Goal: Information Seeking & Learning: Compare options

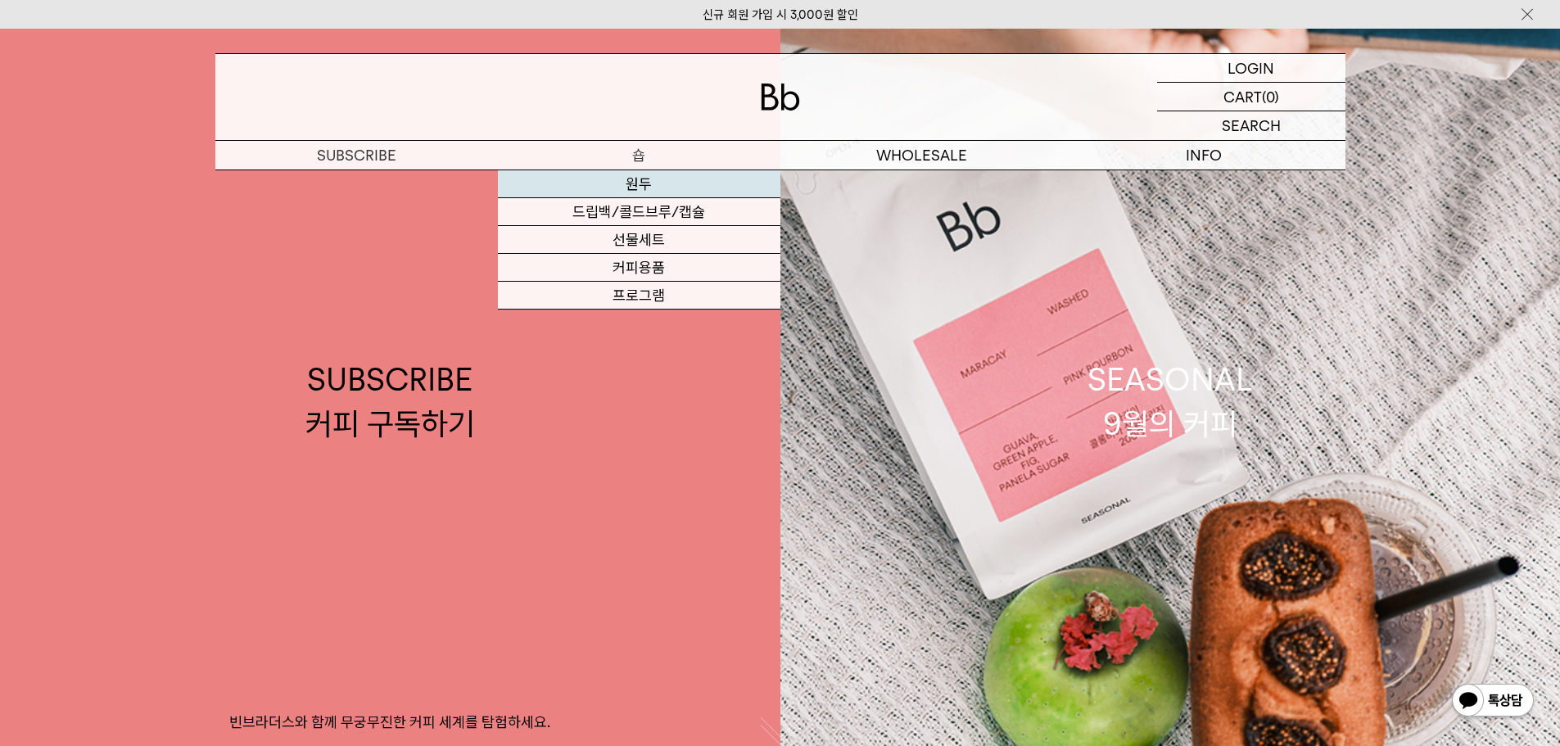
click at [639, 184] on link "원두" at bounding box center [639, 184] width 282 height 28
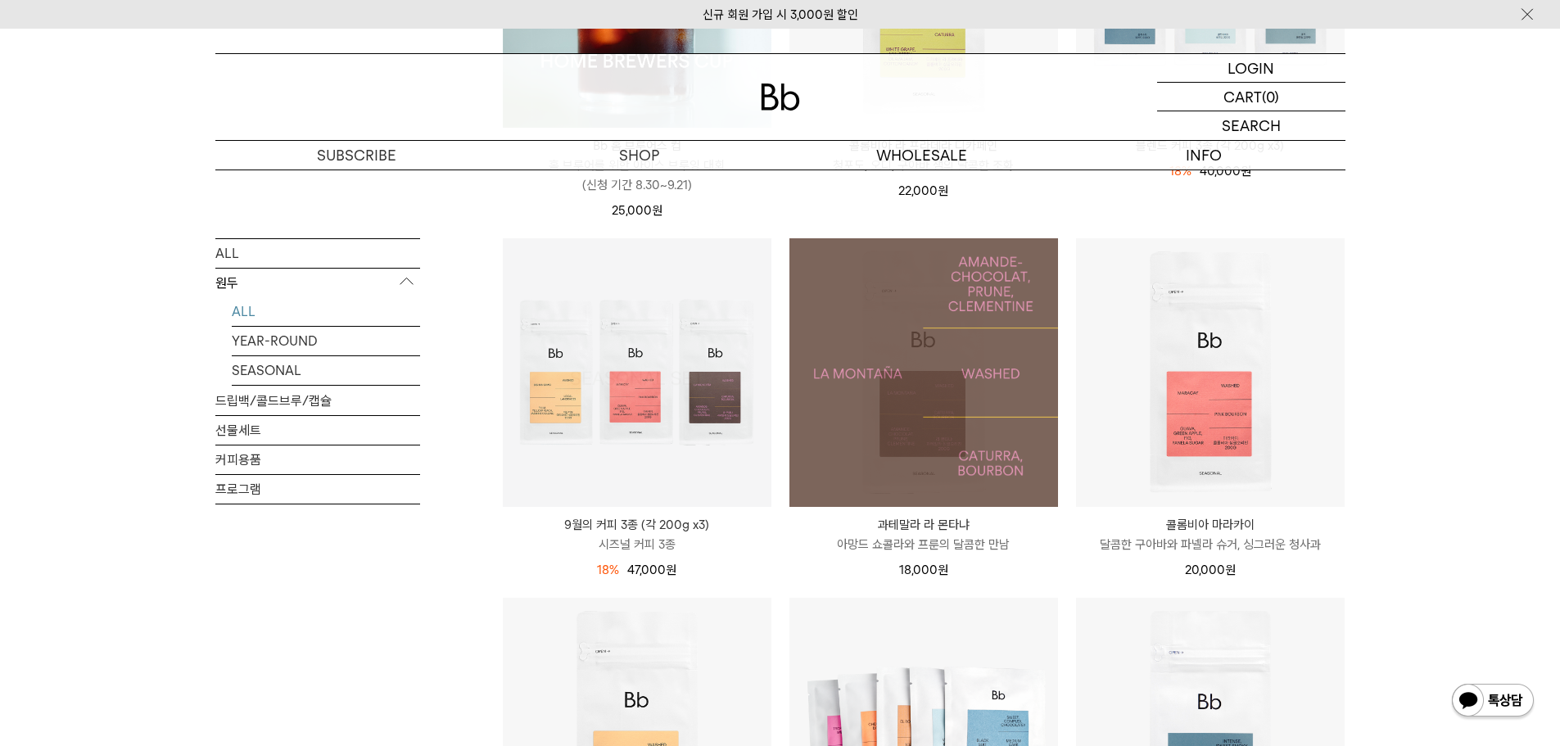
scroll to position [491, 0]
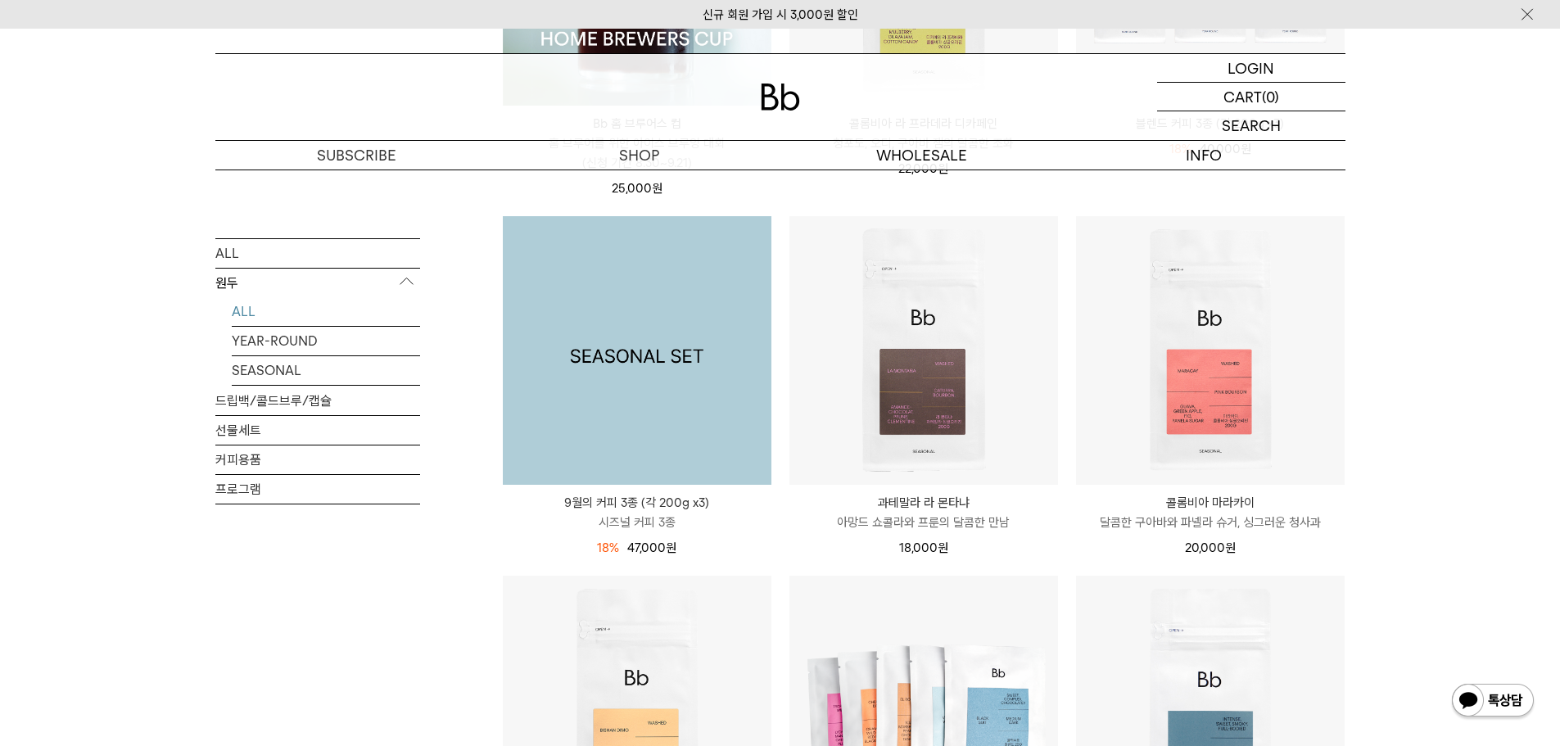
click at [663, 363] on img at bounding box center [637, 350] width 269 height 269
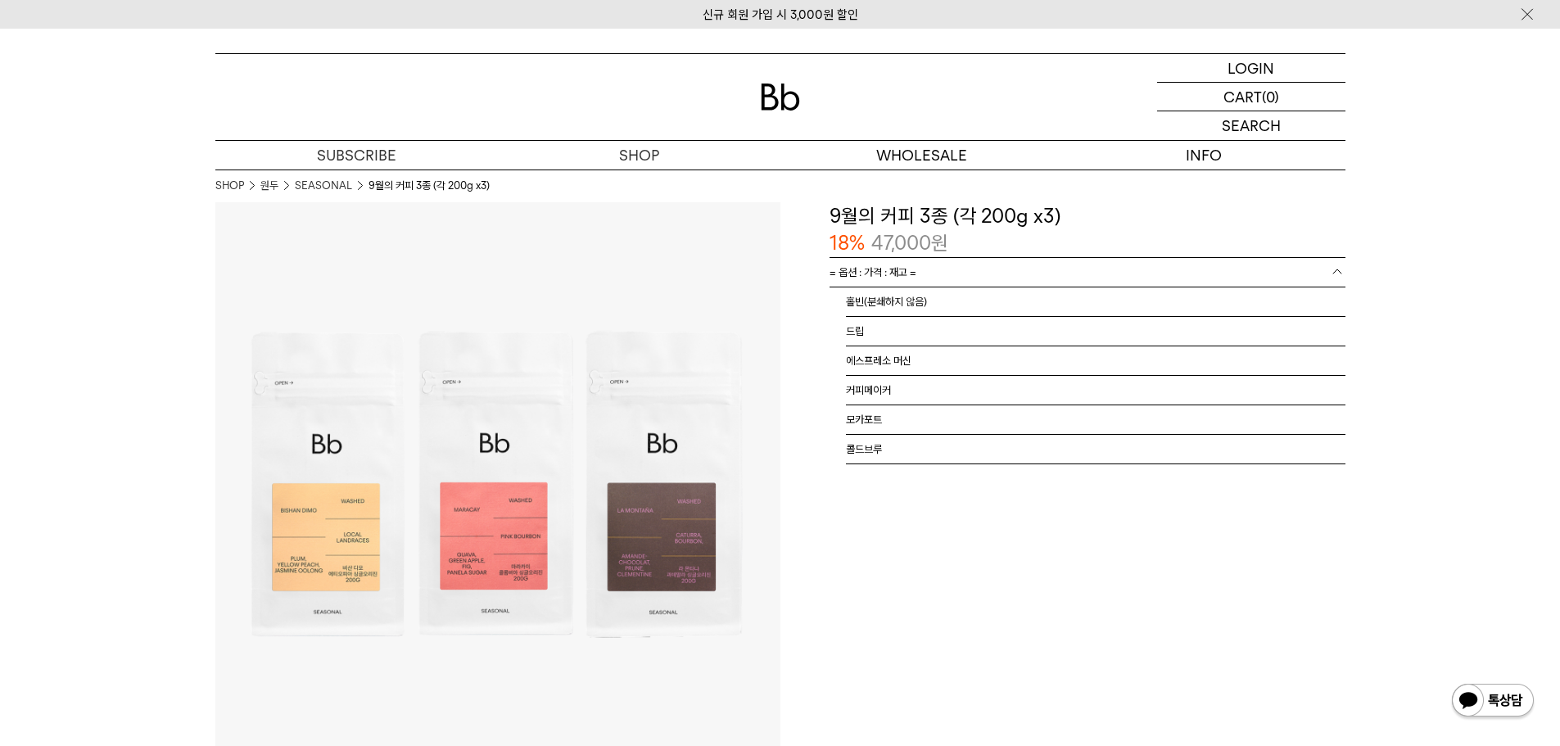
click at [1014, 276] on link "= 옵션 : 가격 : 재고 =" at bounding box center [1087, 272] width 516 height 29
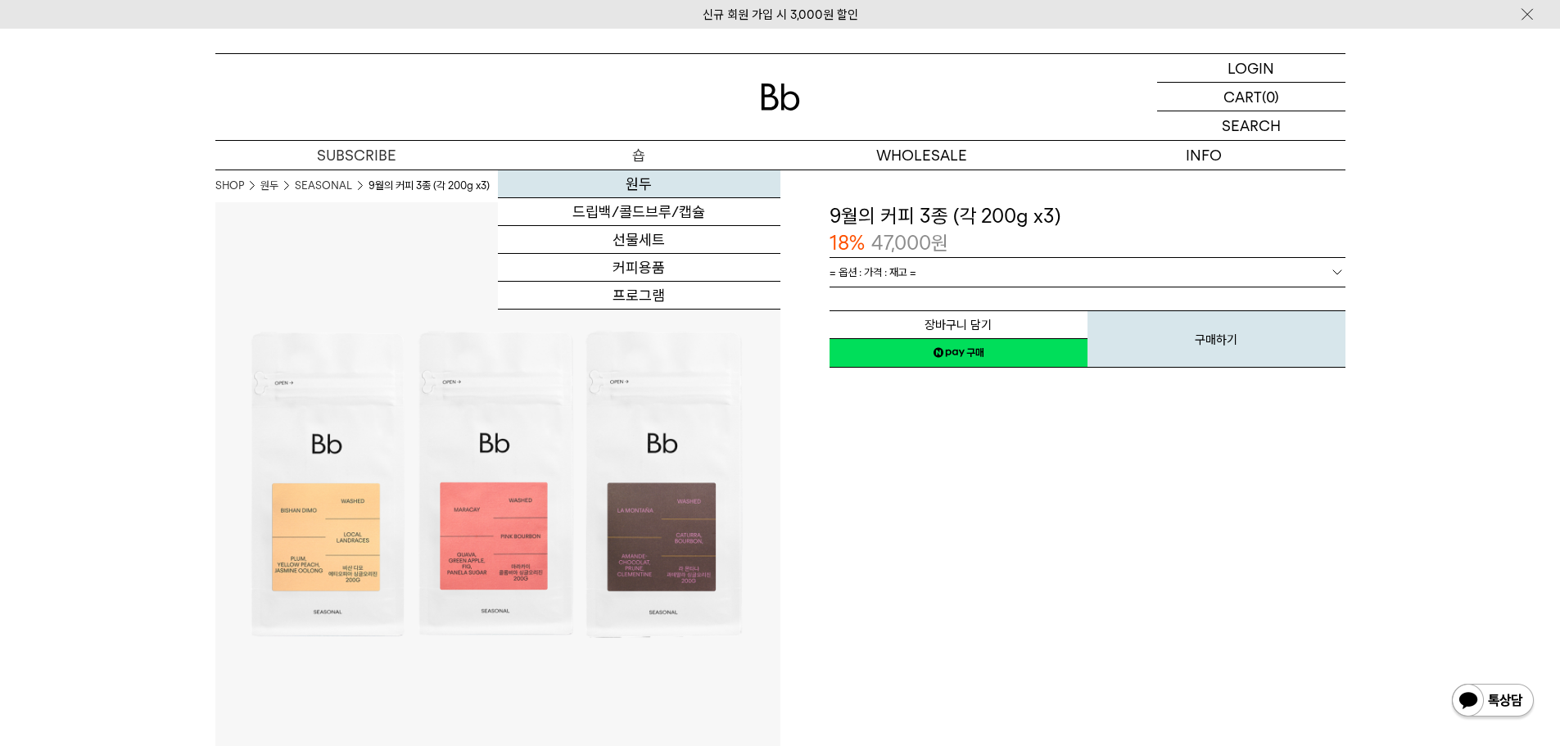
click at [640, 191] on link "원두" at bounding box center [639, 184] width 282 height 28
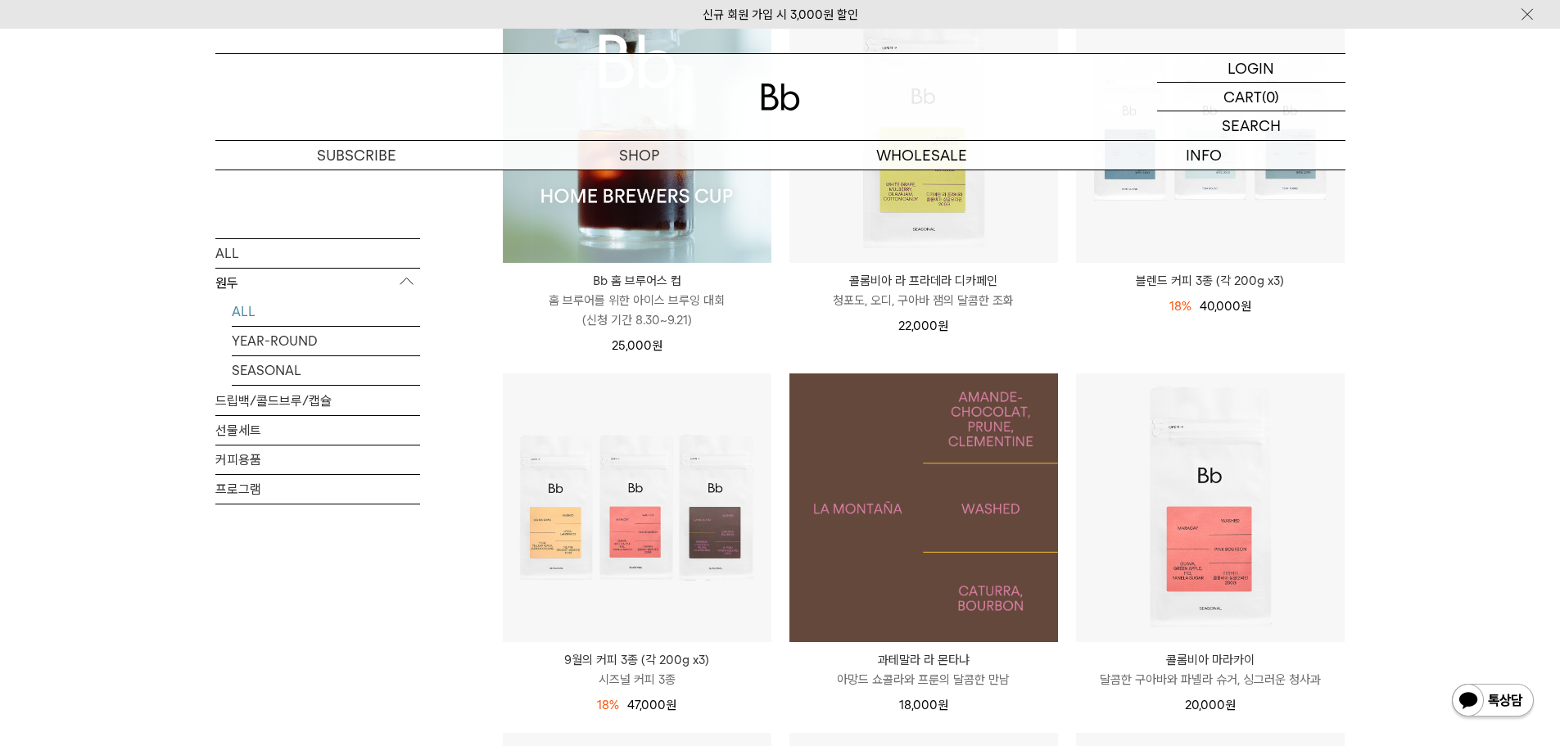
scroll to position [246, 0]
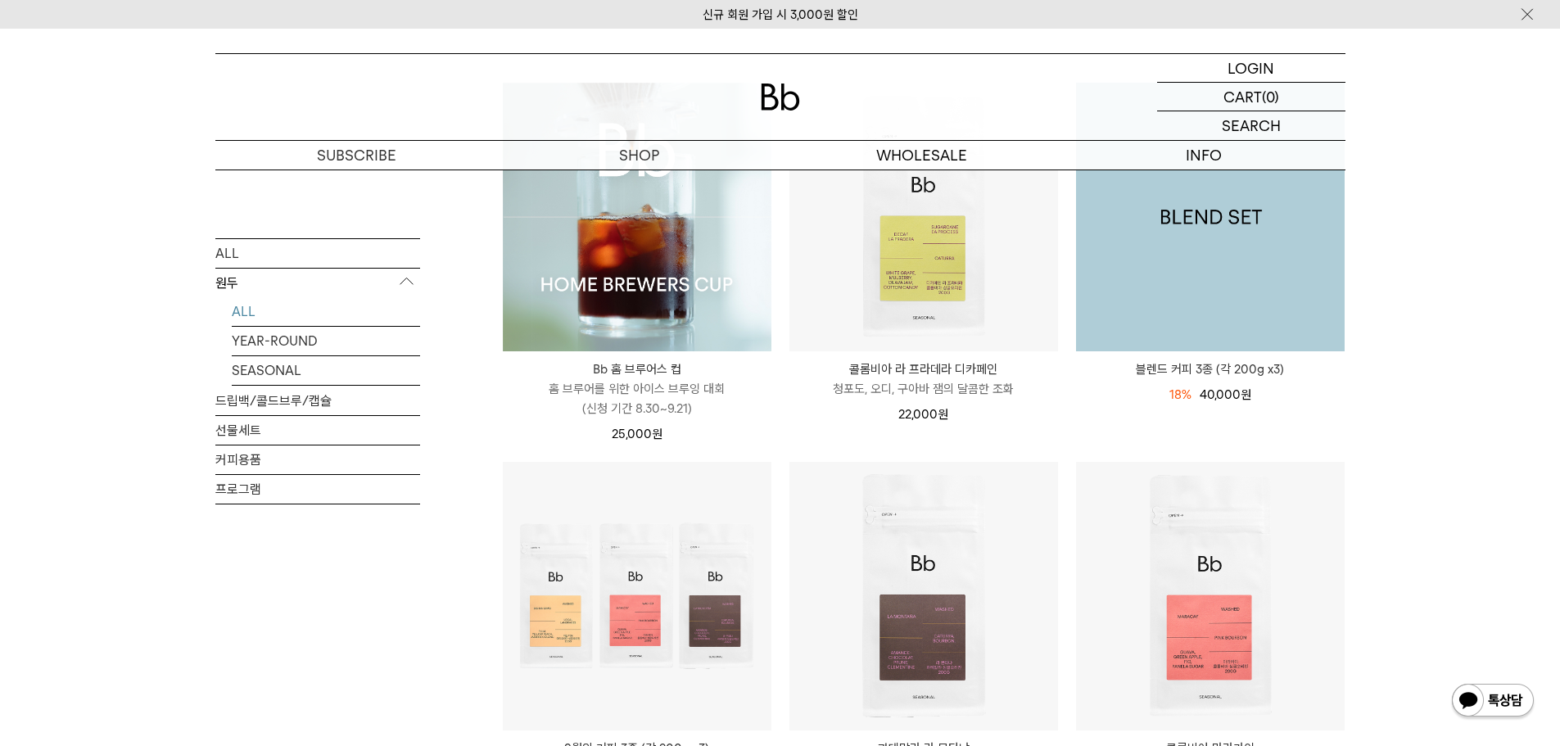
click at [1167, 307] on img at bounding box center [1210, 217] width 269 height 269
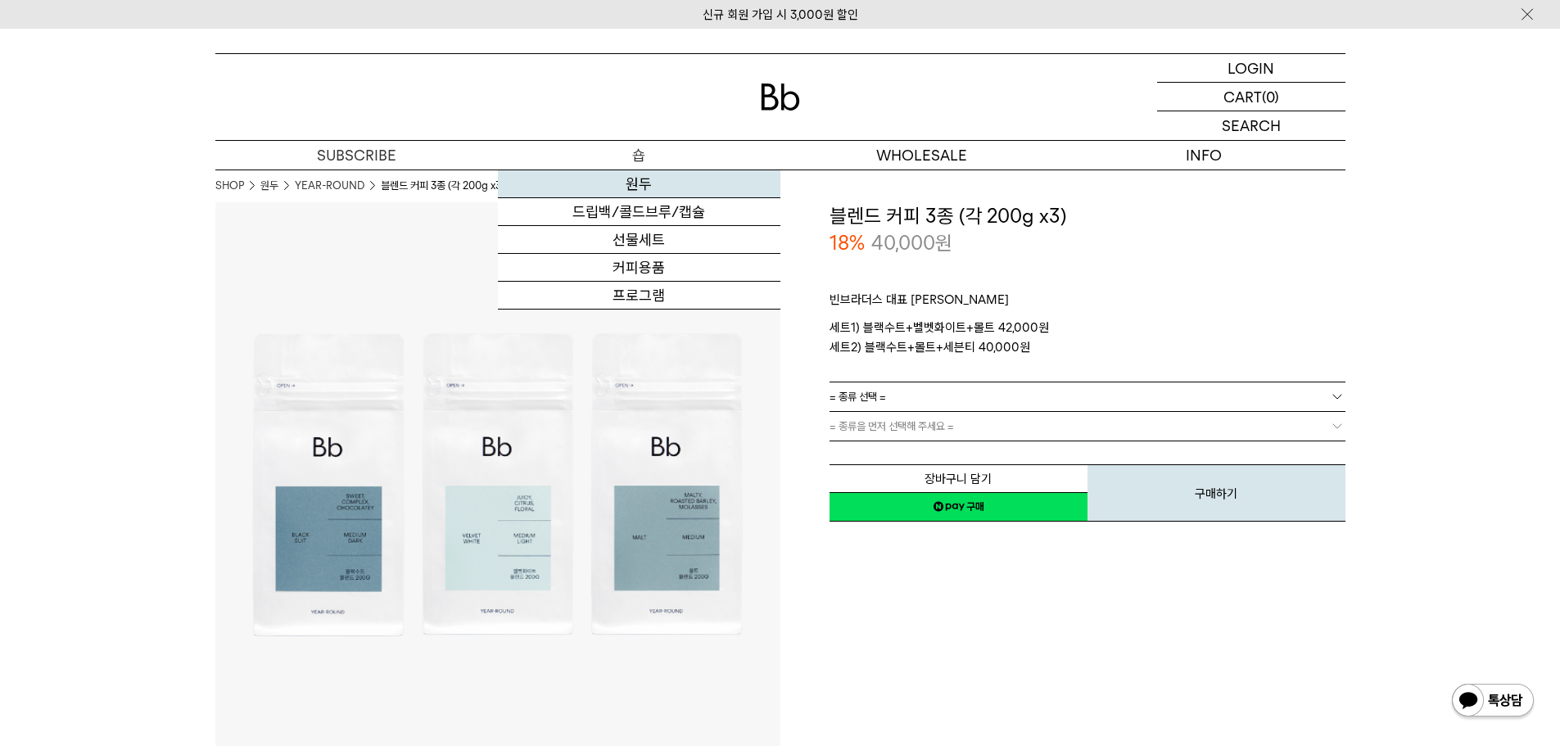
click at [645, 184] on link "원두" at bounding box center [639, 184] width 282 height 28
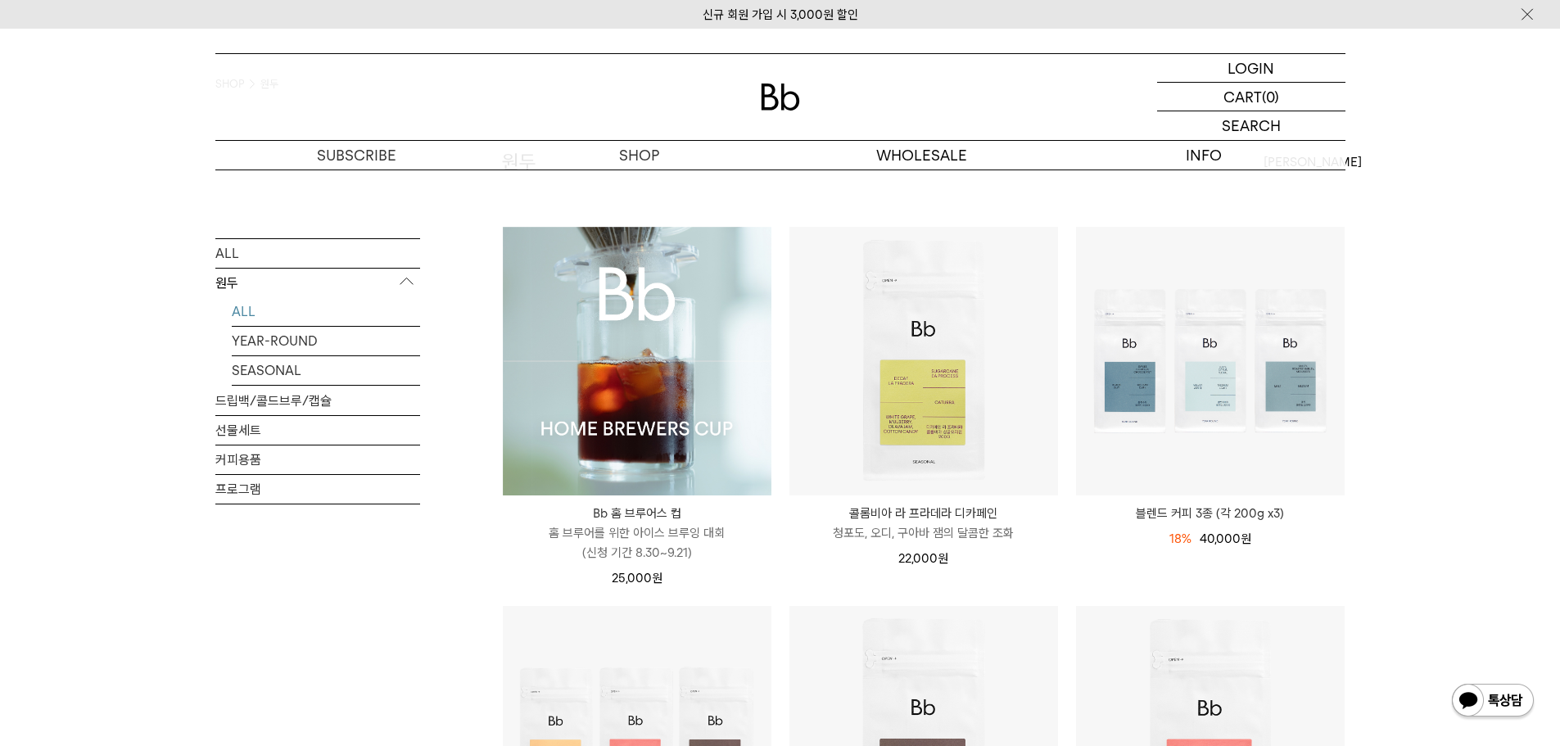
scroll to position [327, 0]
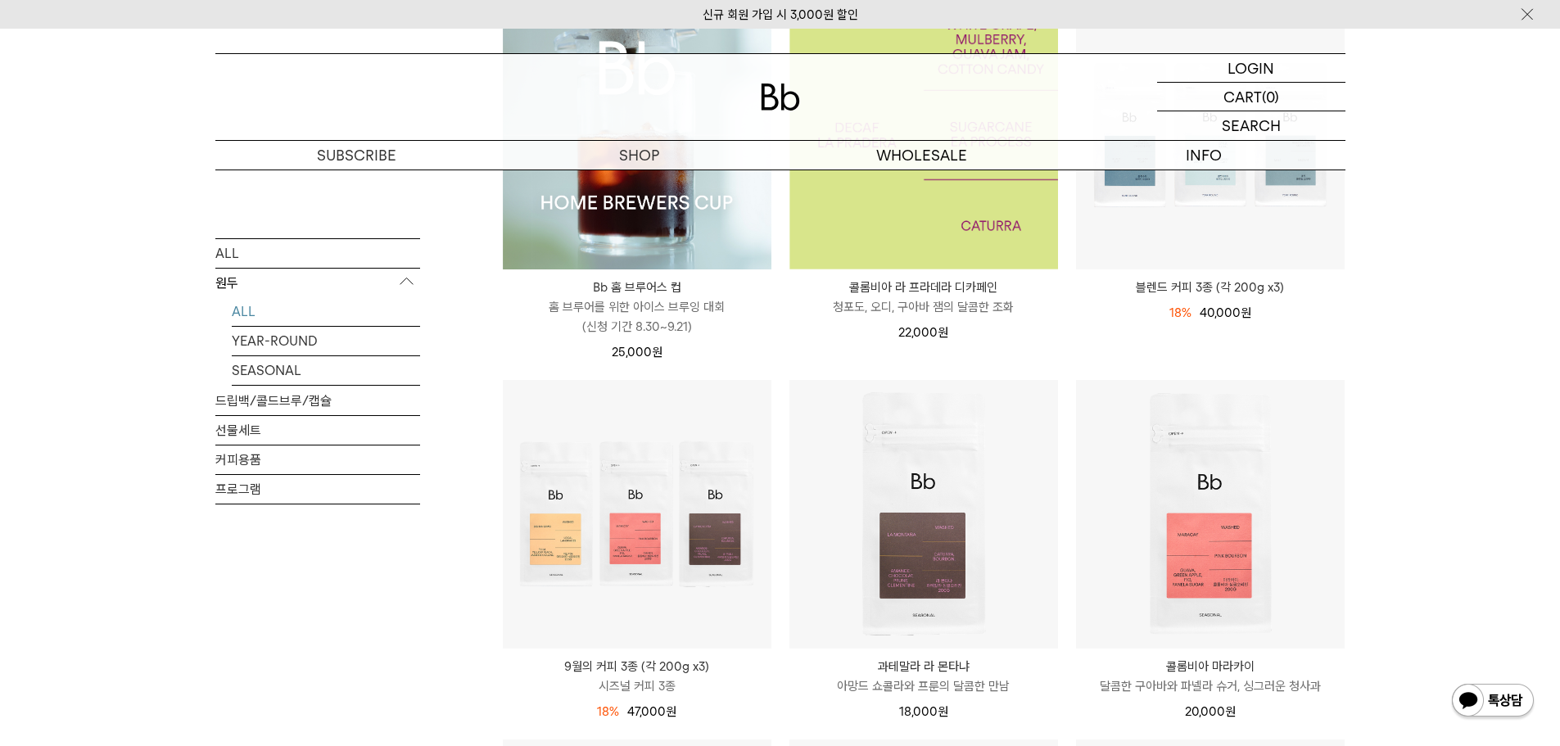
click at [908, 214] on img at bounding box center [923, 135] width 269 height 269
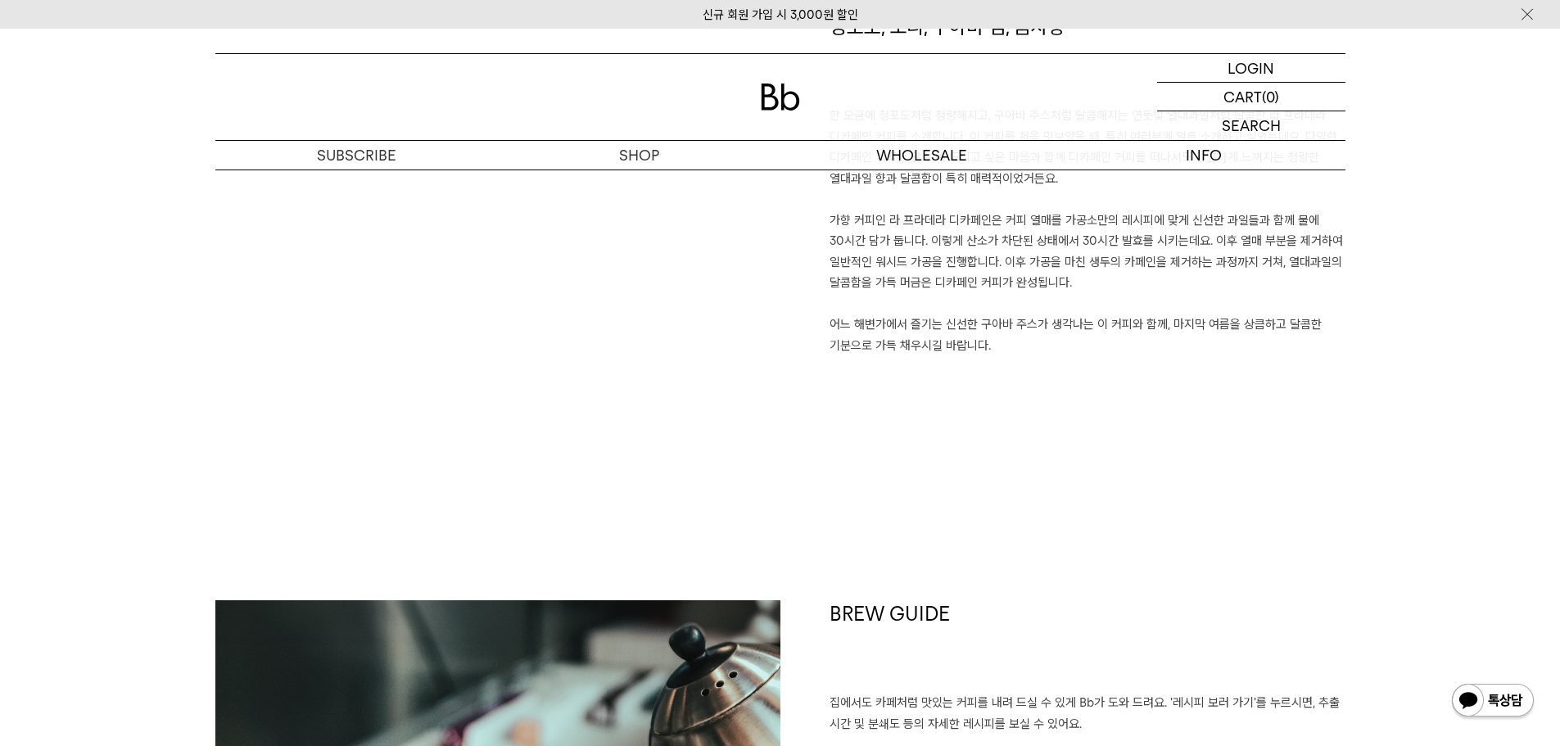
scroll to position [1064, 0]
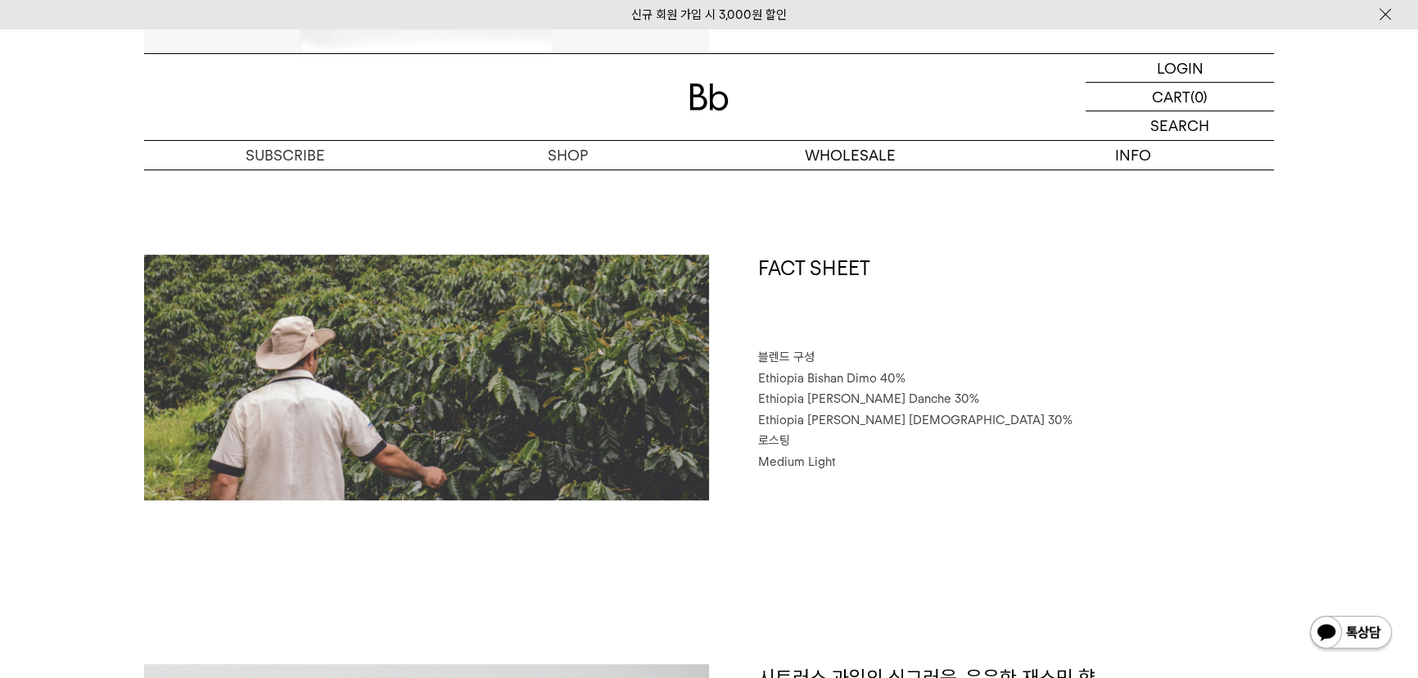
scroll to position [670, 0]
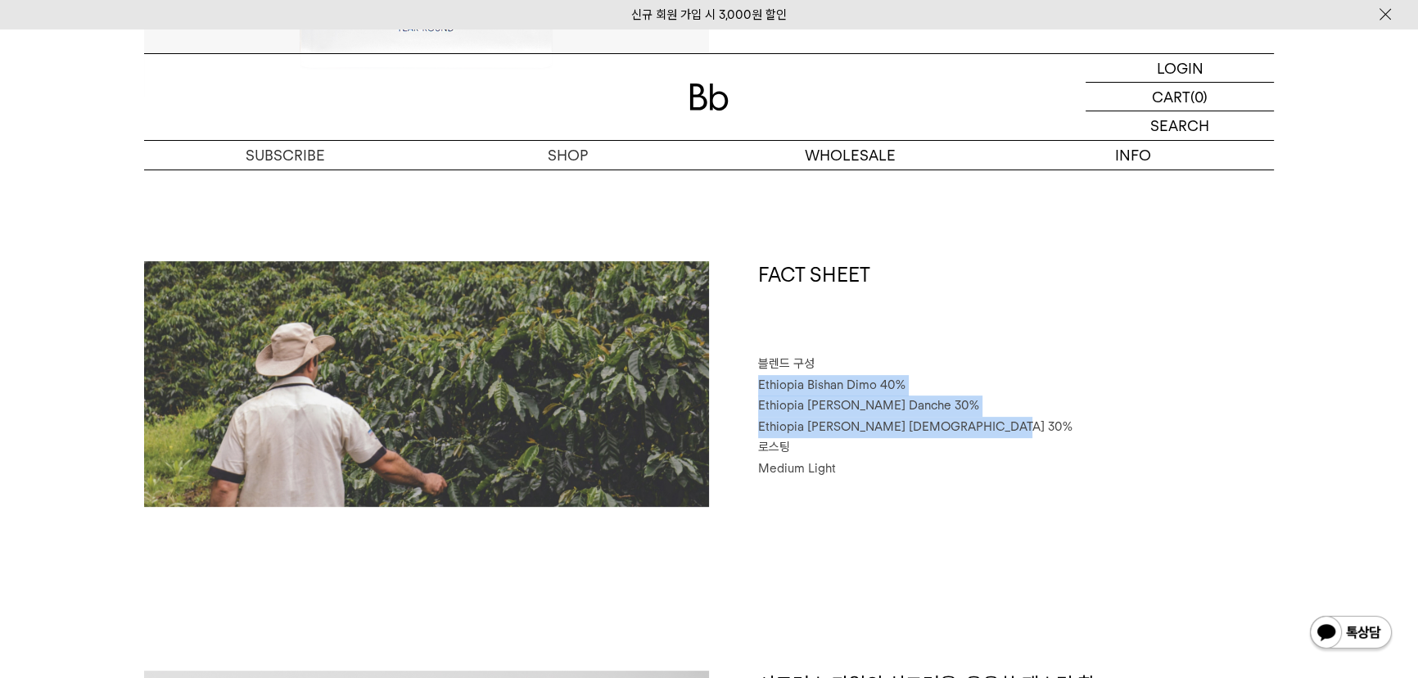
drag, startPoint x: 991, startPoint y: 423, endPoint x: 751, endPoint y: 376, distance: 244.5
click at [751, 376] on div "FACT SHEET 블렌드 구성 Ethiopia Bishan Dimo 40% Ethiopia Habtamu Yirgacheffe Danche …" at bounding box center [991, 384] width 565 height 246
copy div "Ethiopia [PERSON_NAME] 40% [GEOGRAPHIC_DATA] Habtamu Yirgacheffe Danche 30% [DE…"
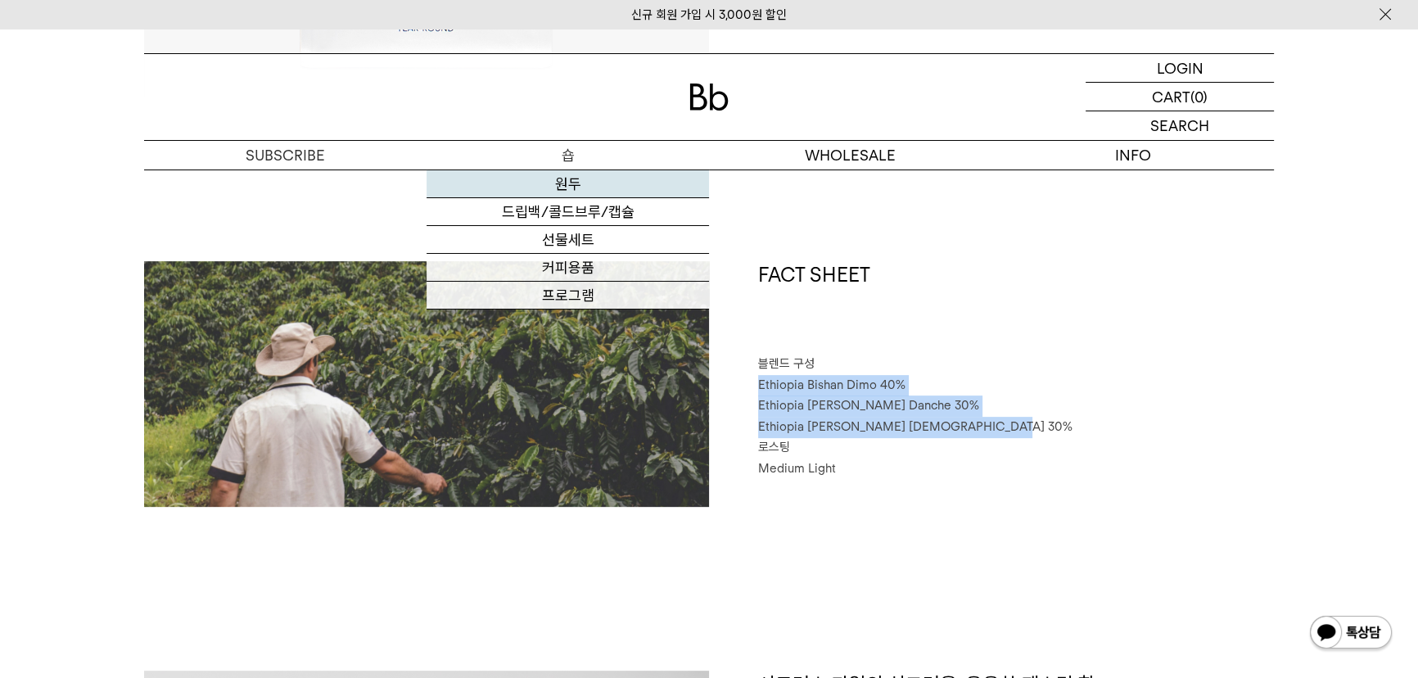
click at [566, 187] on link "원두" at bounding box center [568, 184] width 282 height 28
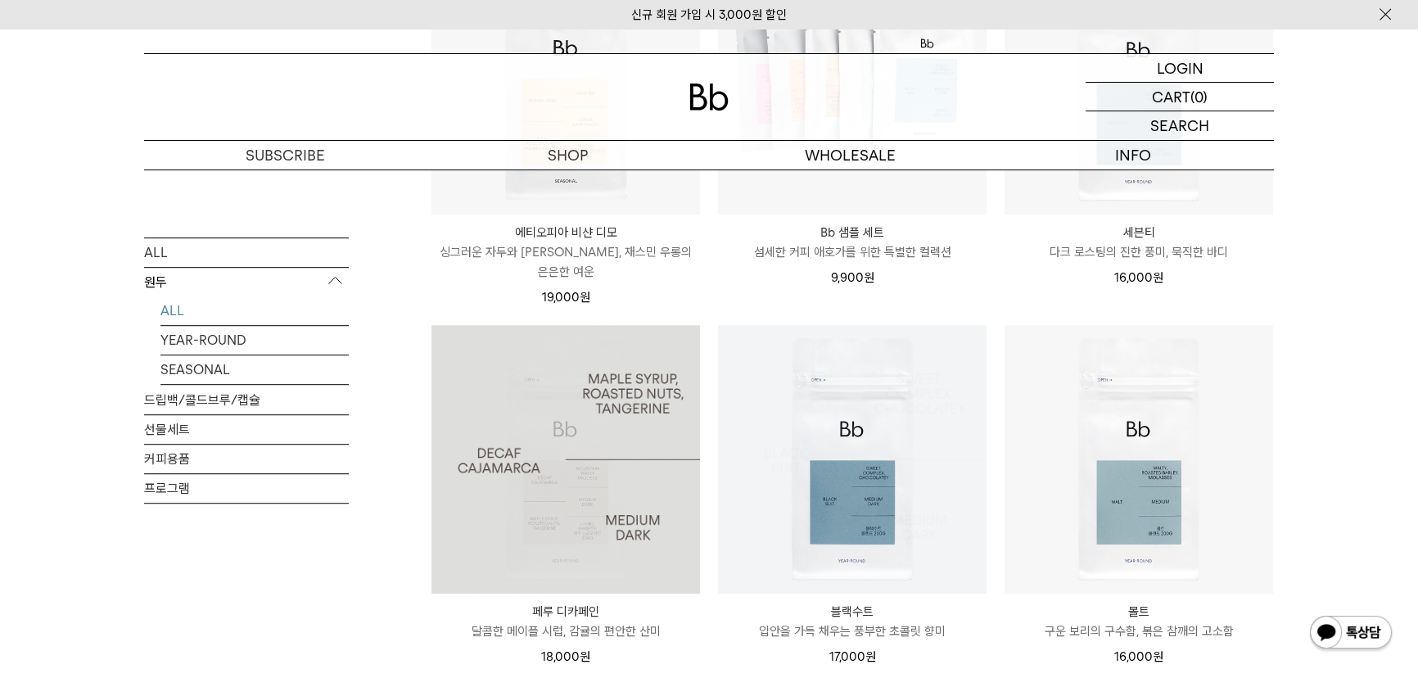
scroll to position [1116, 0]
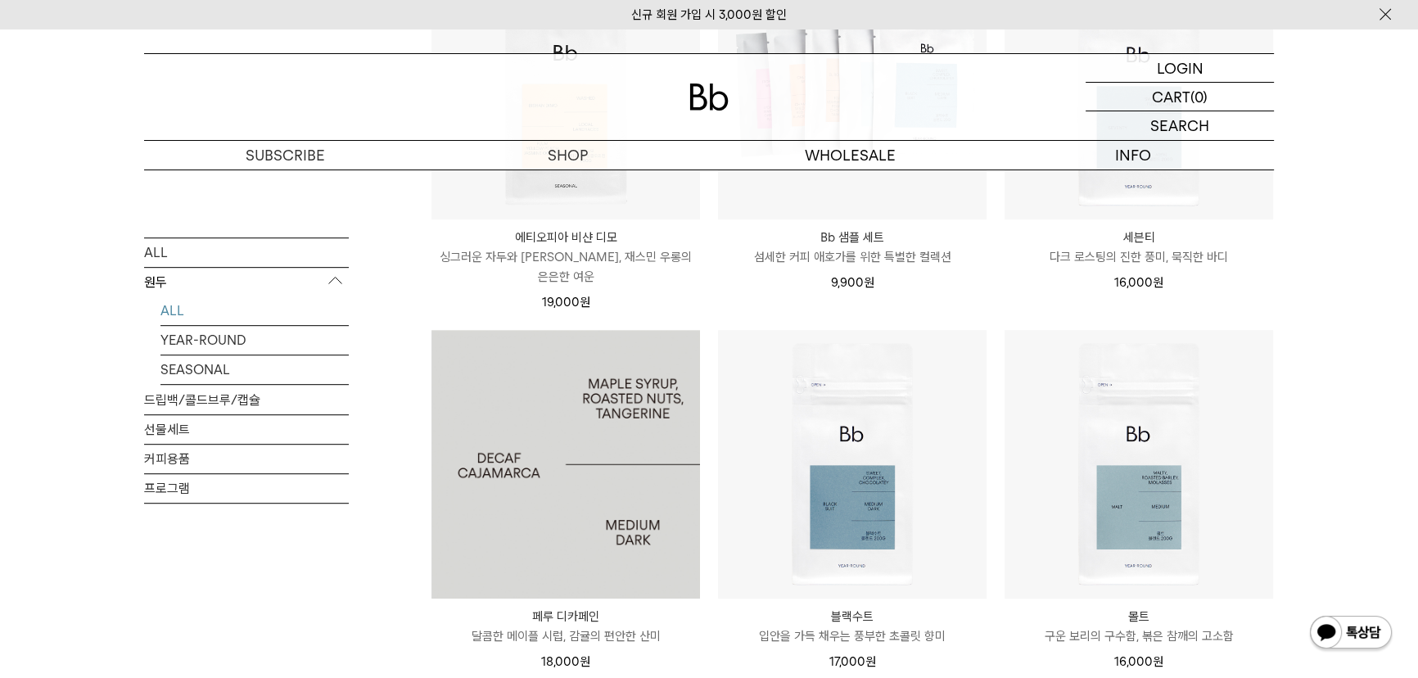
click at [598, 445] on img at bounding box center [565, 464] width 269 height 269
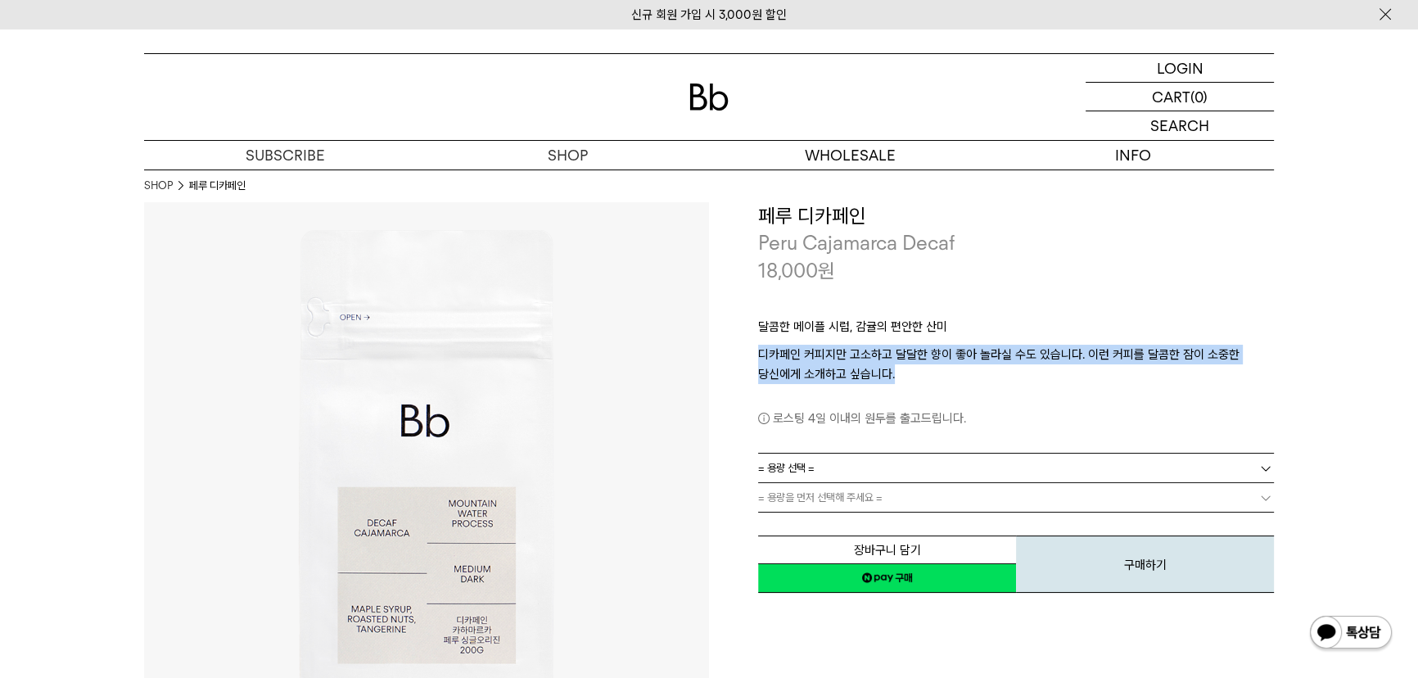
drag, startPoint x: 896, startPoint y: 372, endPoint x: 711, endPoint y: 352, distance: 186.9
click at [711, 352] on div "**********" at bounding box center [991, 398] width 565 height 393
copy p "디카페인 커피지만 고소하고 달달한 향이 좋아 놀라실 수도 있습니다. 이런 커피를 달콤한 잠이 소중한 당신에게 소개하고 싶습니다."
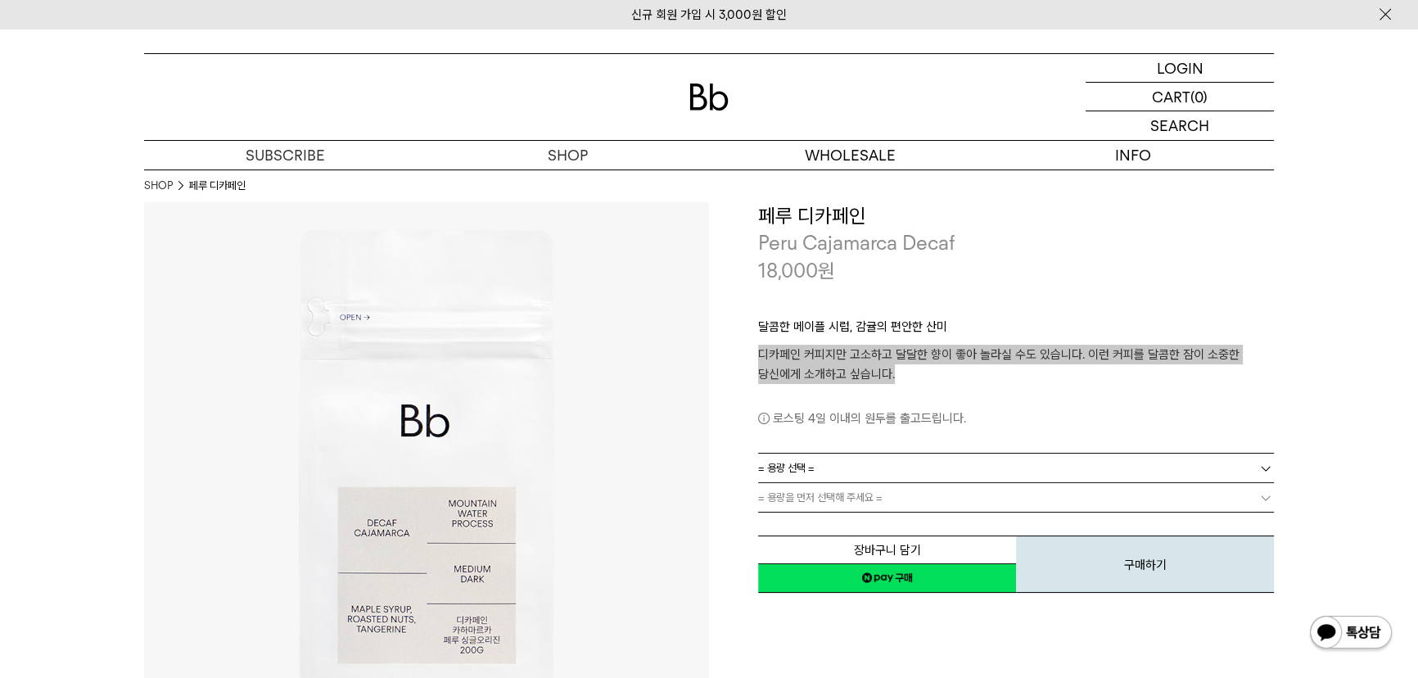
scroll to position [148, 0]
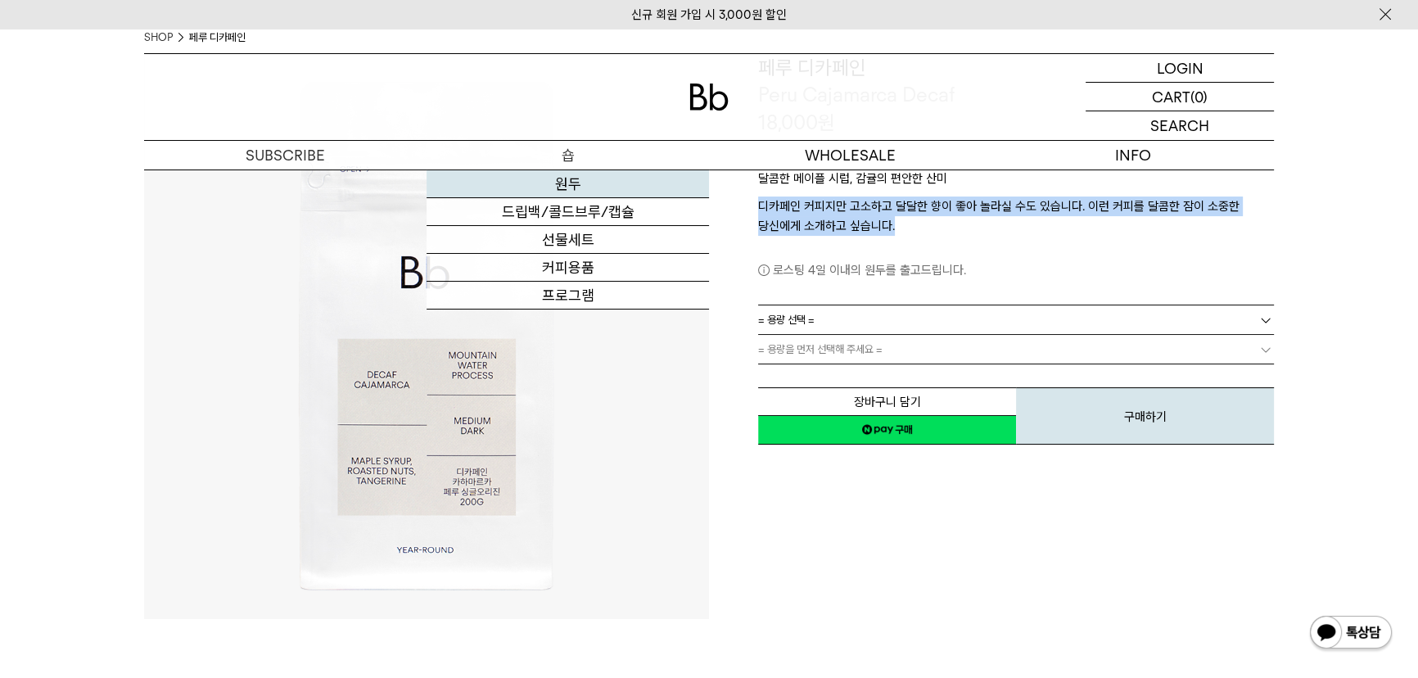
click at [571, 188] on link "원두" at bounding box center [568, 184] width 282 height 28
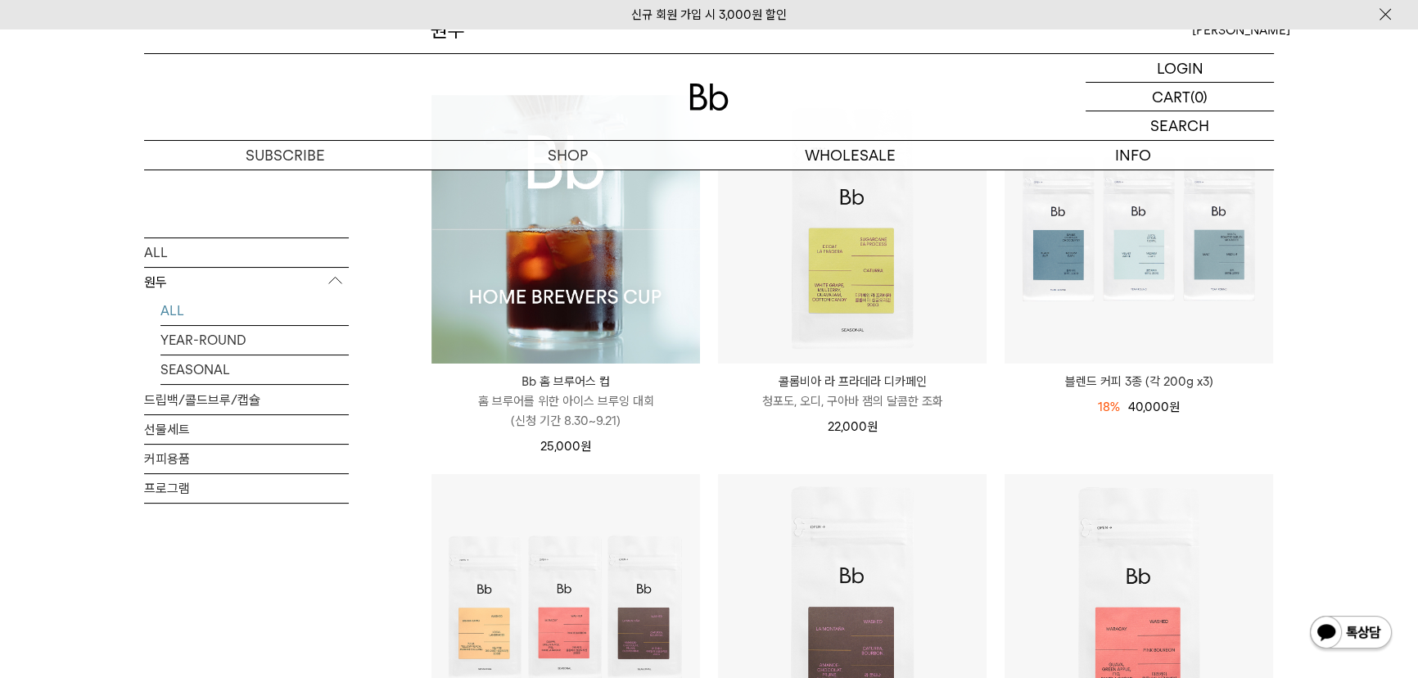
scroll to position [148, 0]
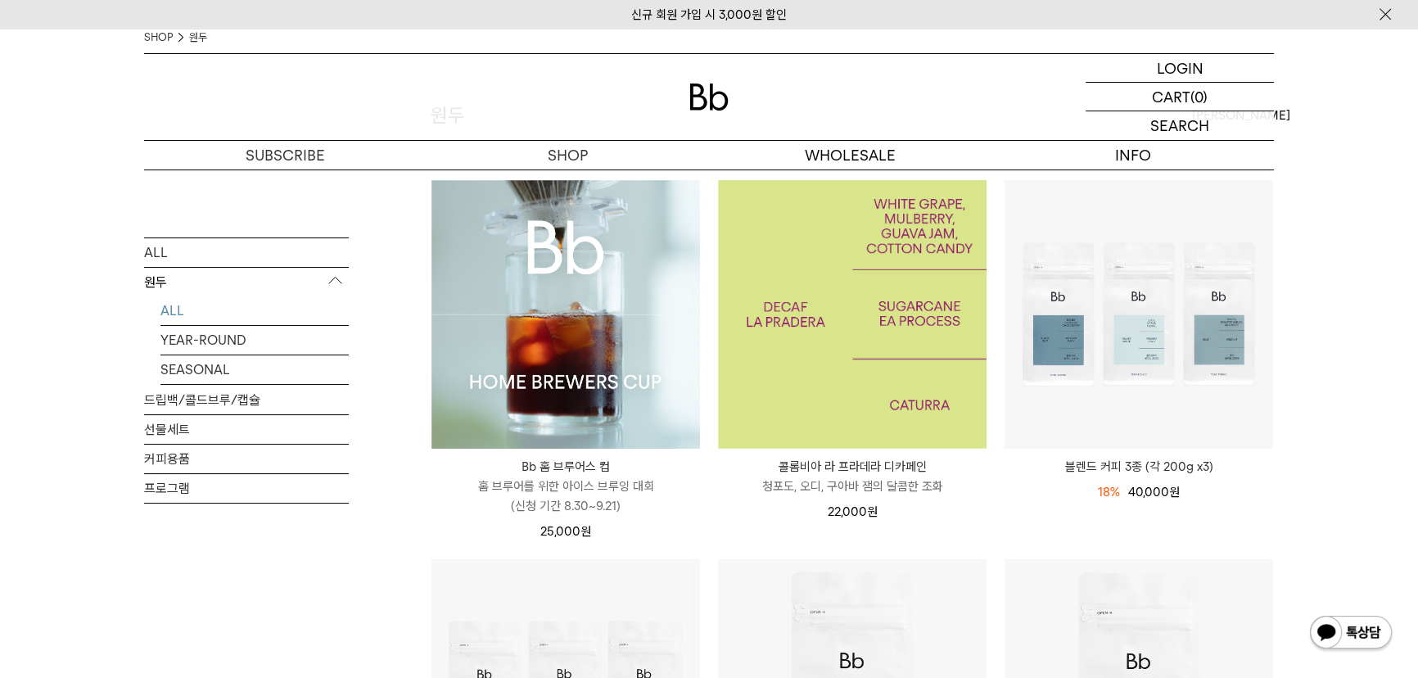
click at [906, 306] on img at bounding box center [852, 314] width 269 height 269
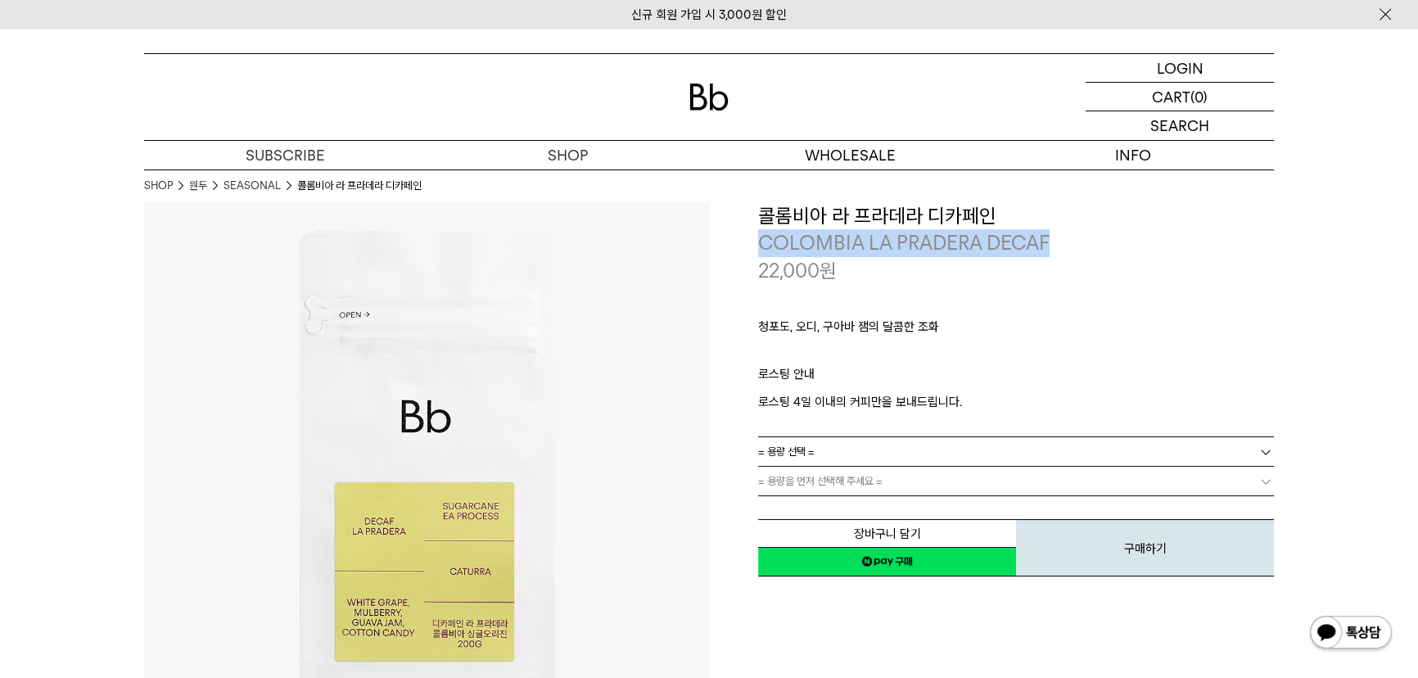
drag, startPoint x: 761, startPoint y: 246, endPoint x: 1050, endPoint y: 254, distance: 289.1
click at [1050, 254] on p "COLOMBIA LA PRADERA DECAF" at bounding box center [1016, 243] width 516 height 28
copy p "COLOMBIA LA PRADERA DECAF"
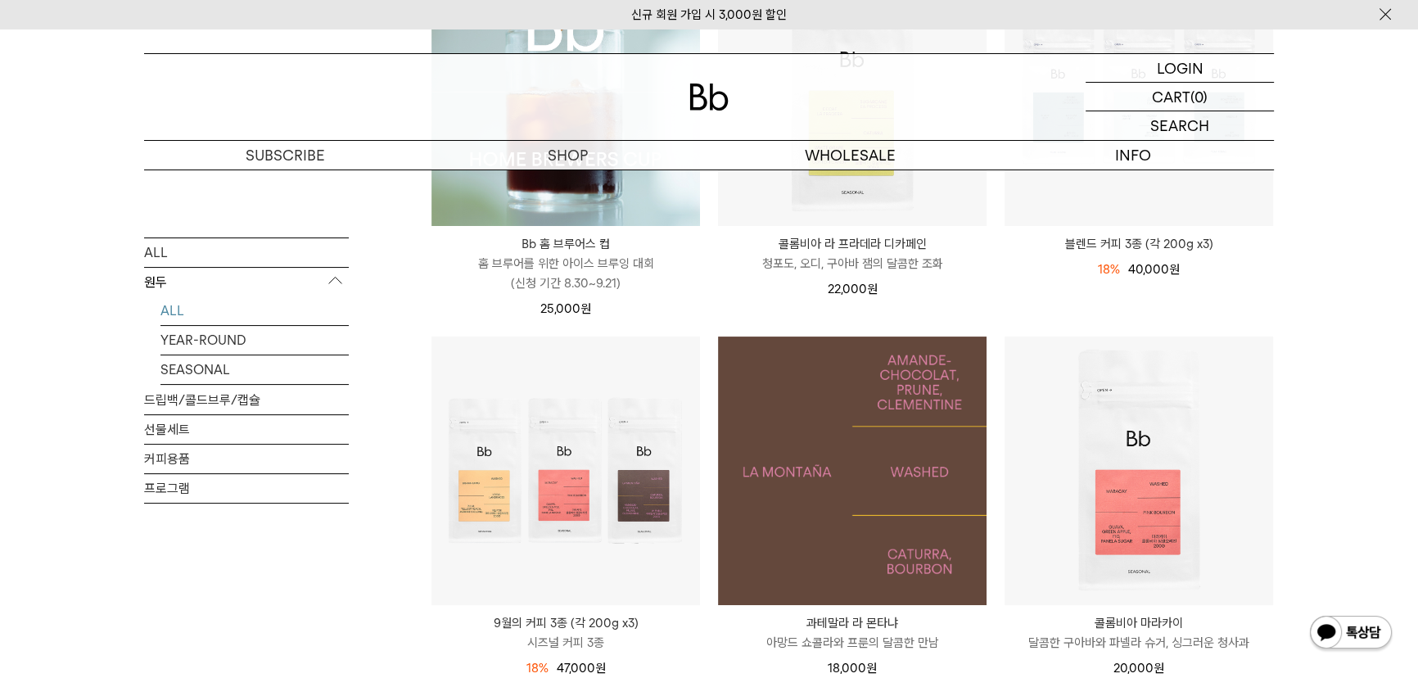
scroll to position [372, 0]
click at [899, 434] on img at bounding box center [852, 470] width 269 height 269
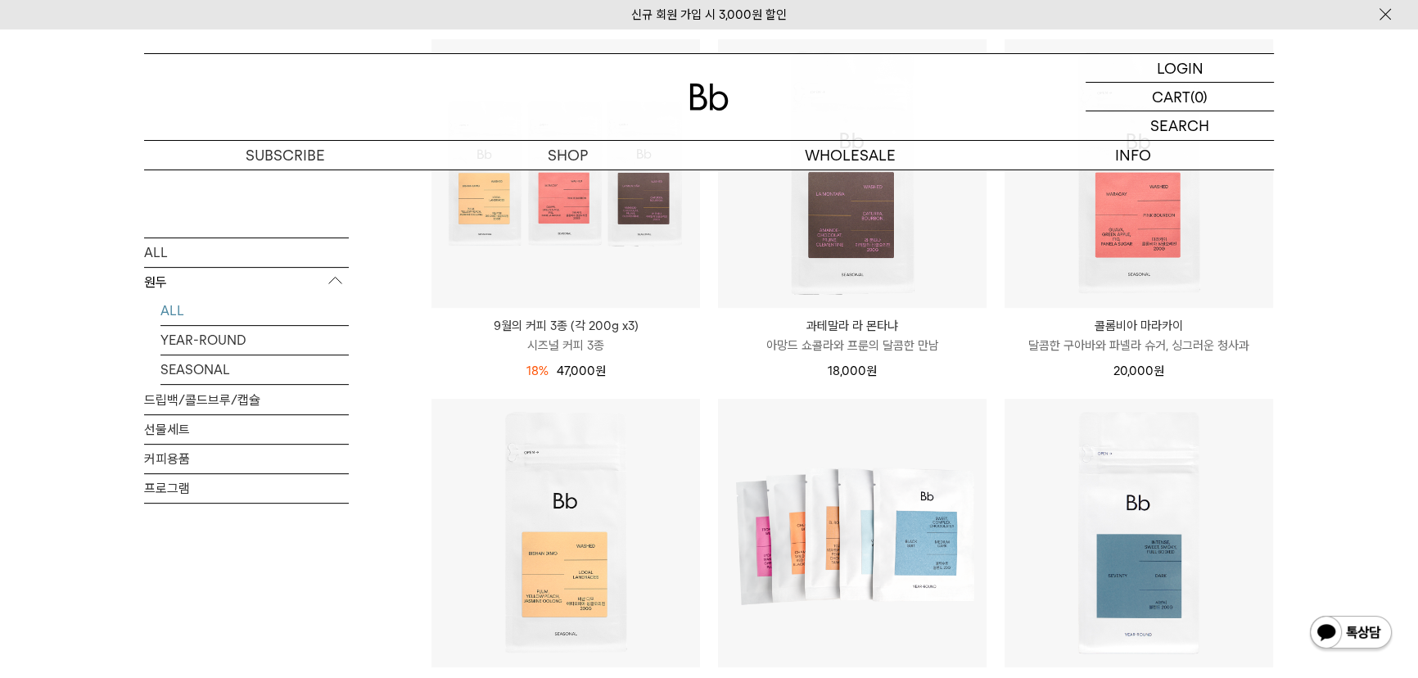
scroll to position [1041, 0]
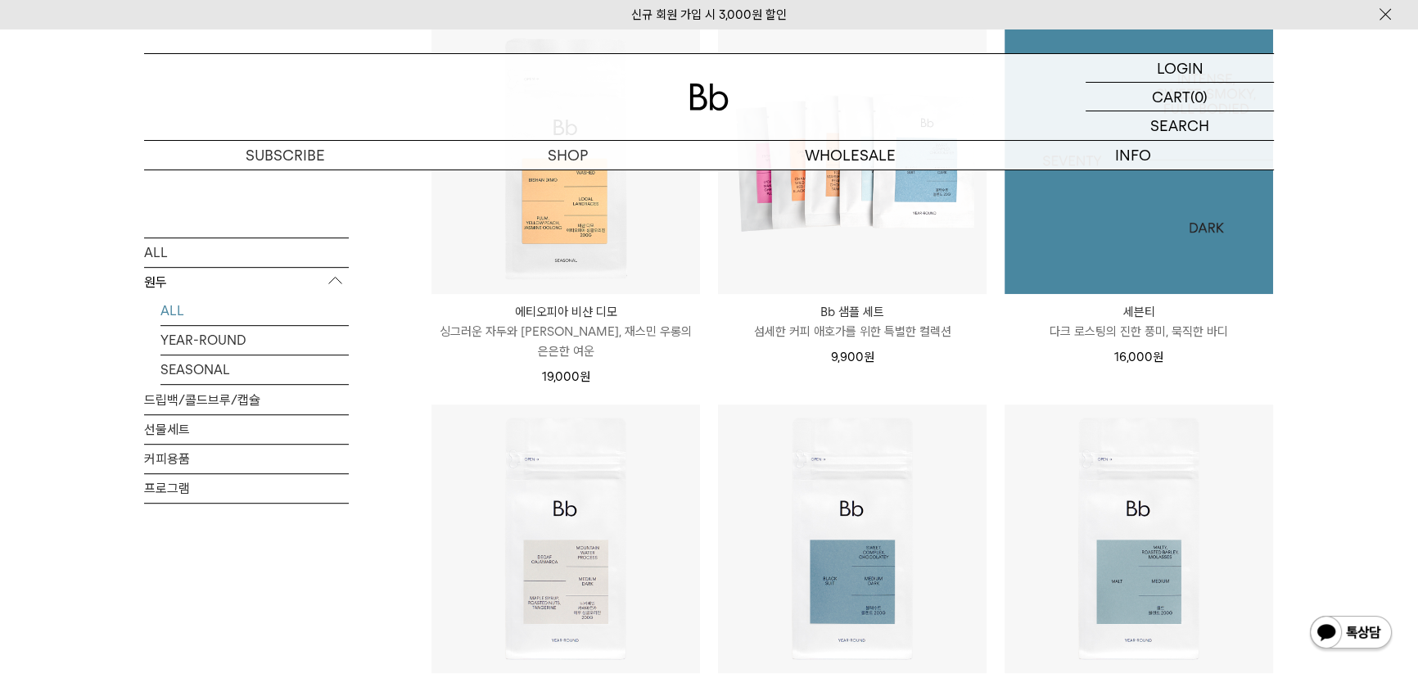
click at [1101, 254] on img at bounding box center [1139, 159] width 269 height 269
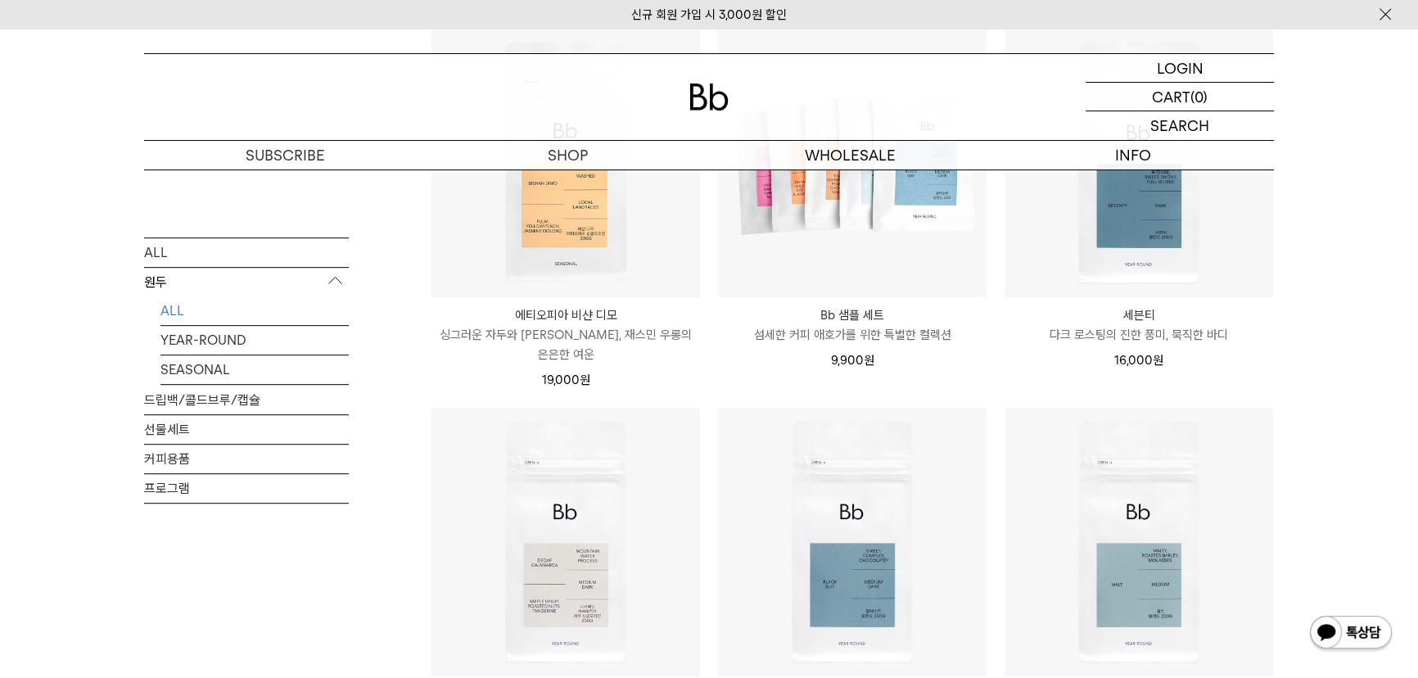
scroll to position [967, 0]
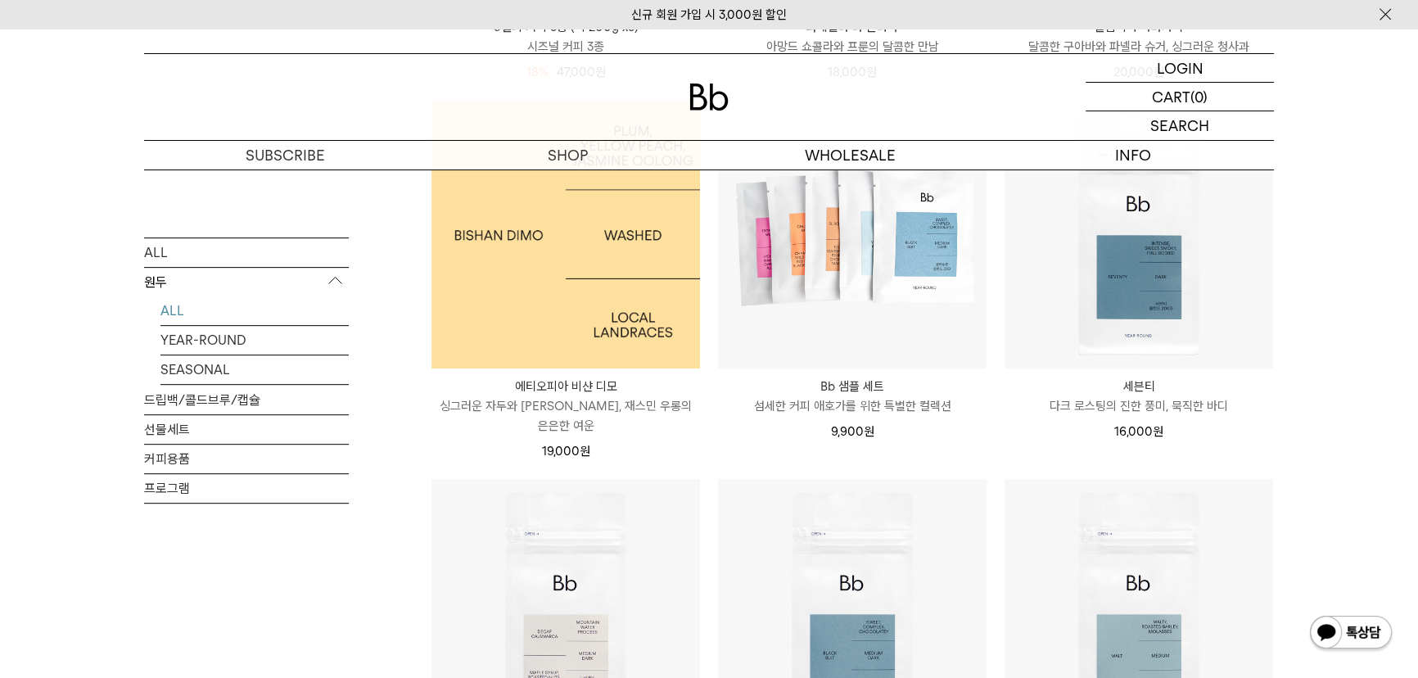
click at [587, 270] on img at bounding box center [565, 234] width 269 height 269
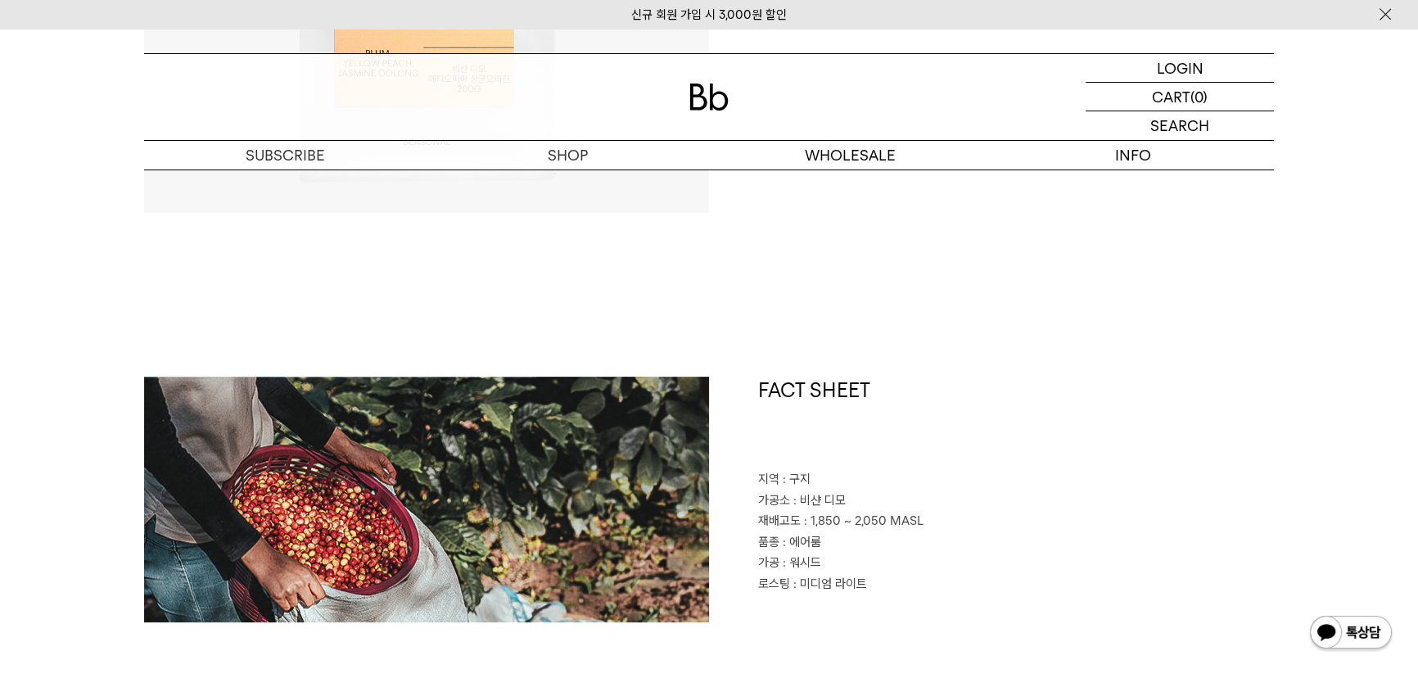
scroll to position [670, 0]
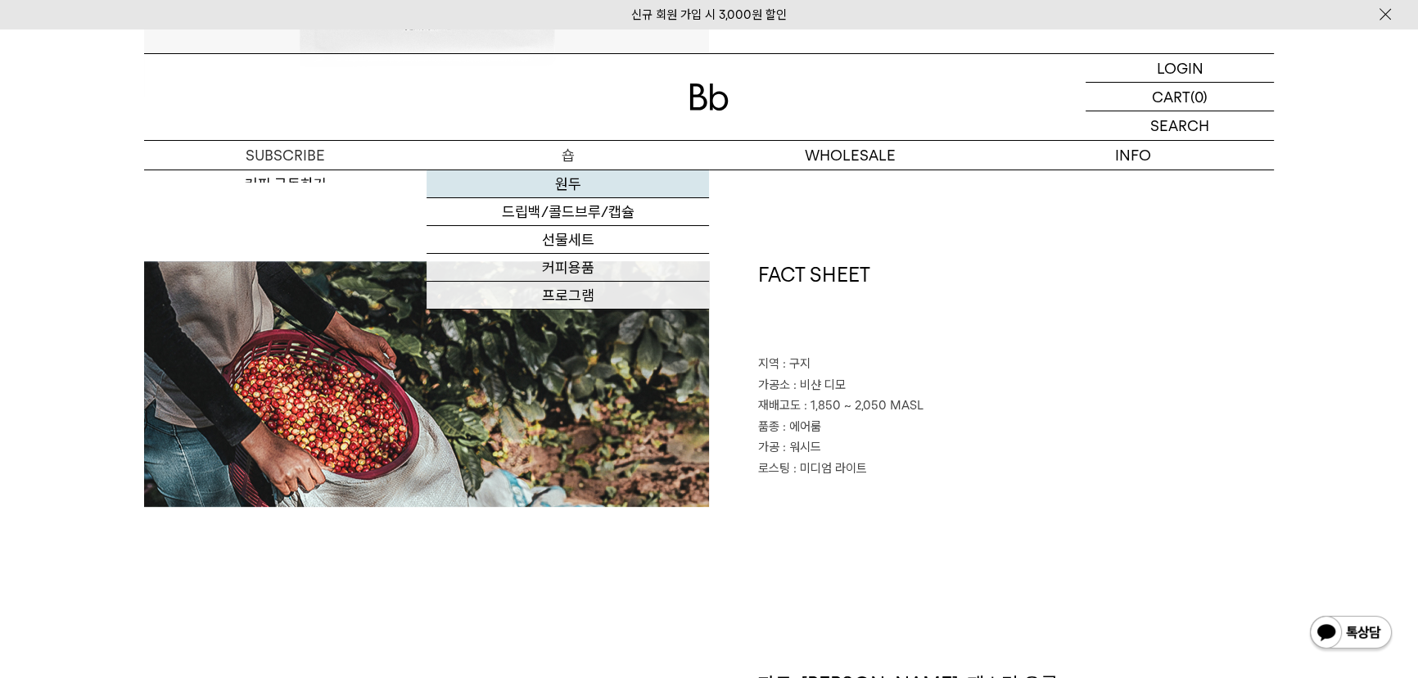
click at [573, 185] on link "원두" at bounding box center [568, 184] width 282 height 28
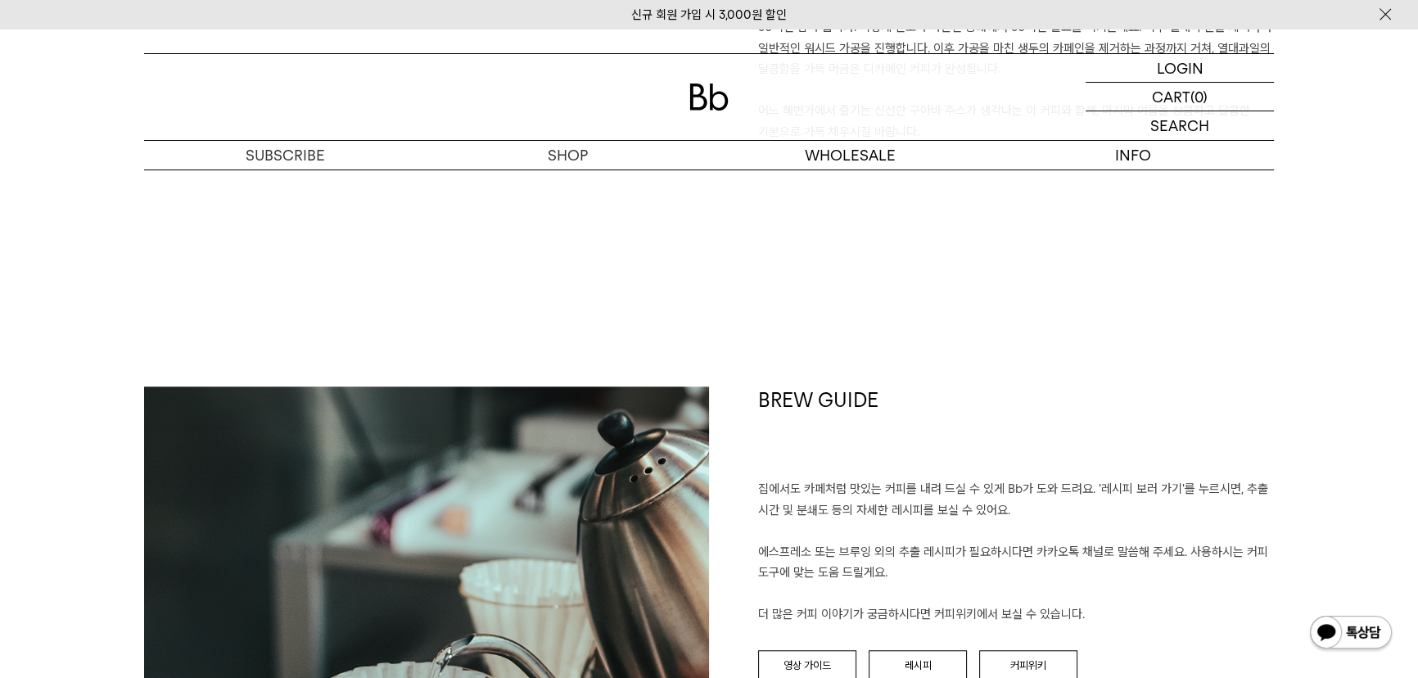
scroll to position [1563, 0]
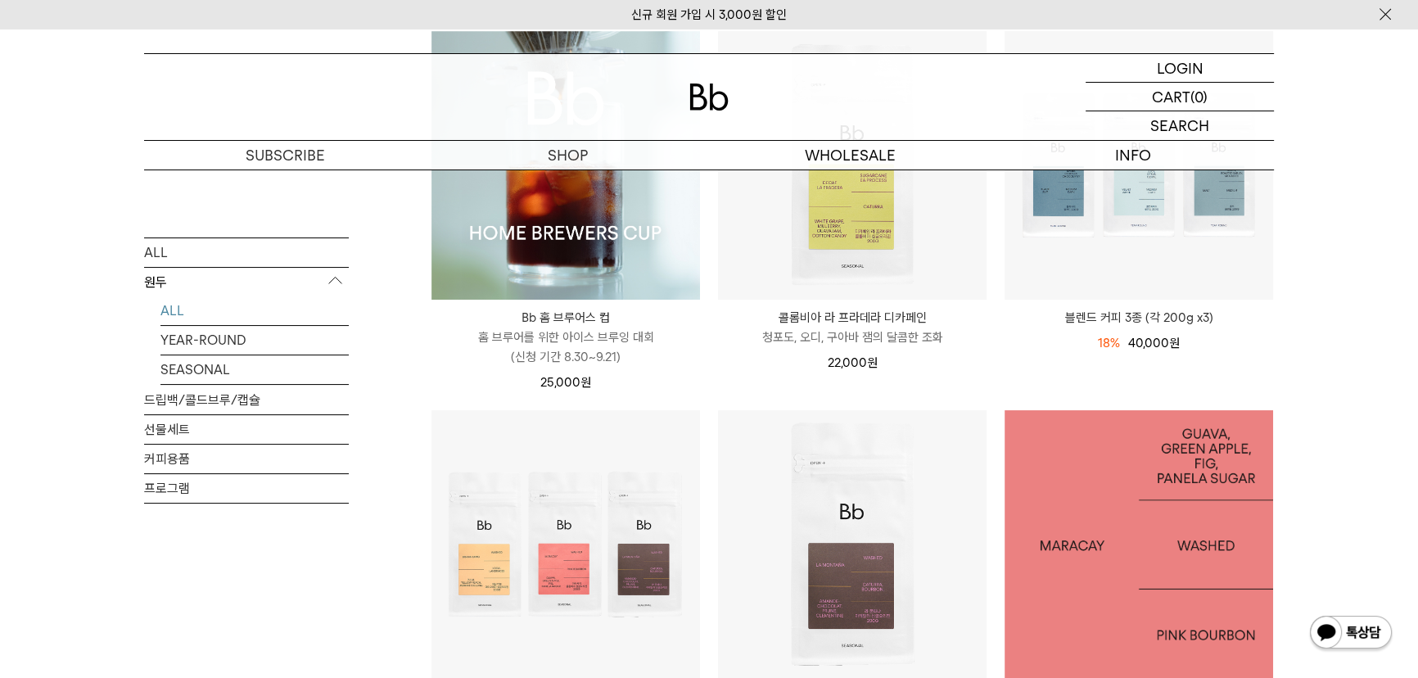
click at [1158, 512] on img at bounding box center [1139, 544] width 269 height 269
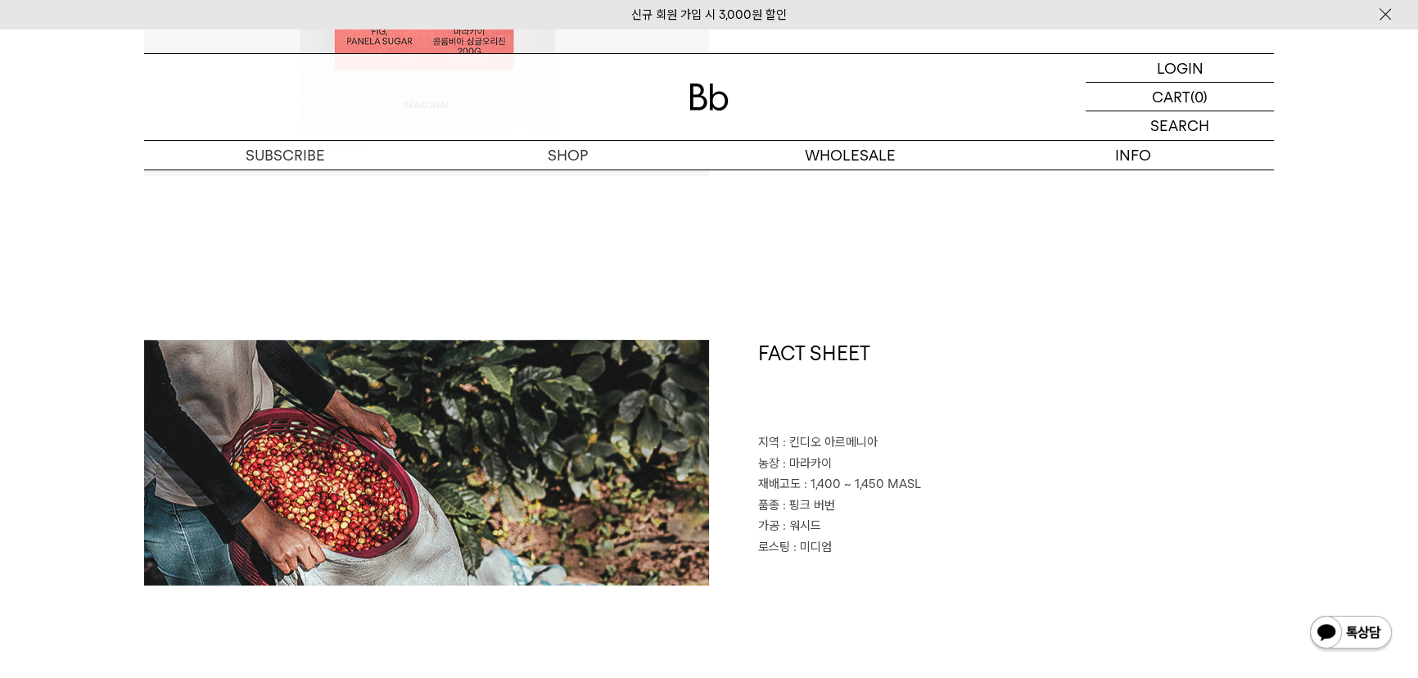
scroll to position [670, 0]
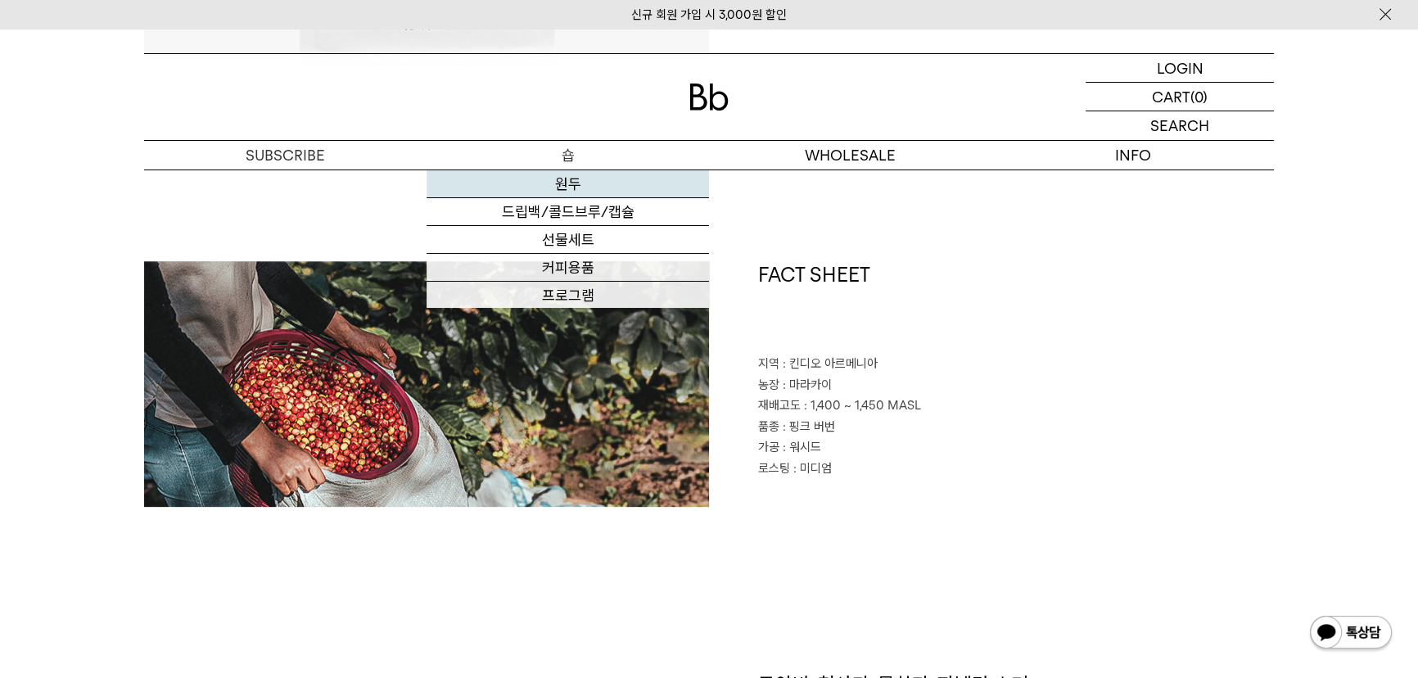
click at [581, 182] on link "원두" at bounding box center [568, 184] width 282 height 28
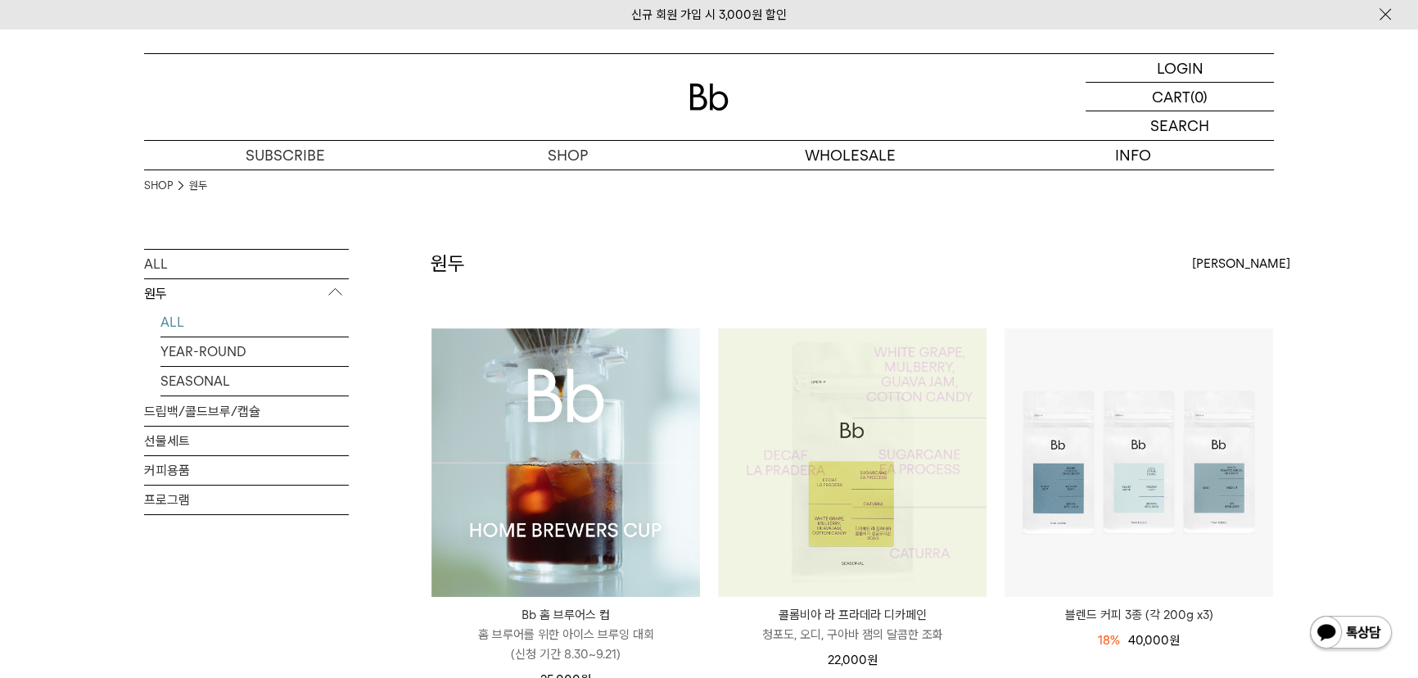
click at [833, 408] on img at bounding box center [852, 462] width 269 height 269
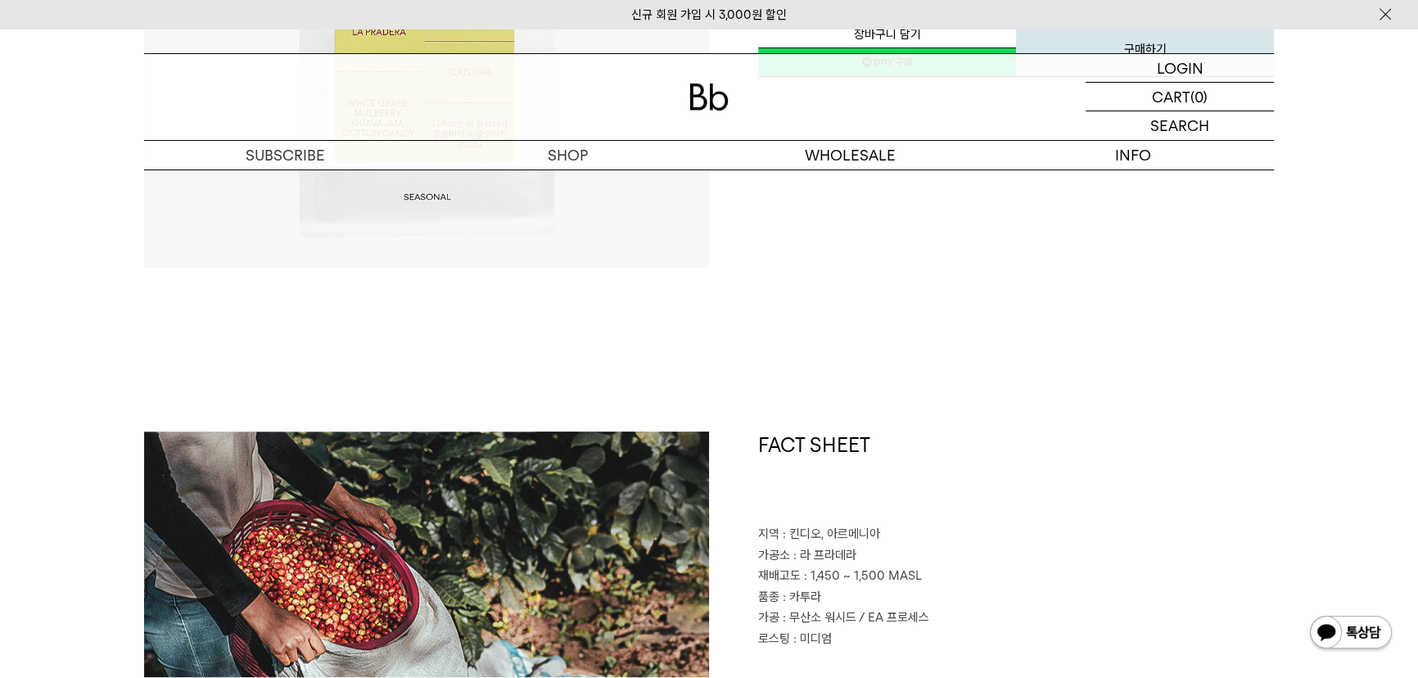
scroll to position [744, 0]
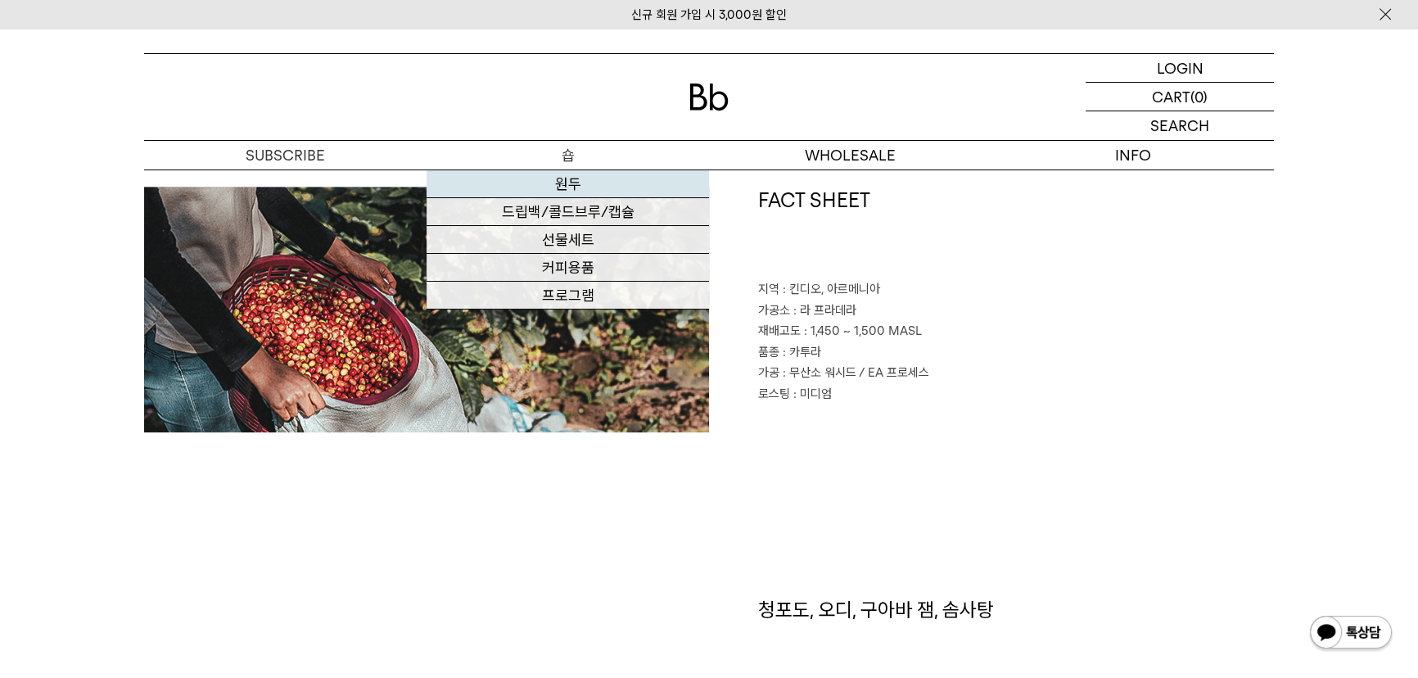
click at [573, 188] on link "원두" at bounding box center [568, 184] width 282 height 28
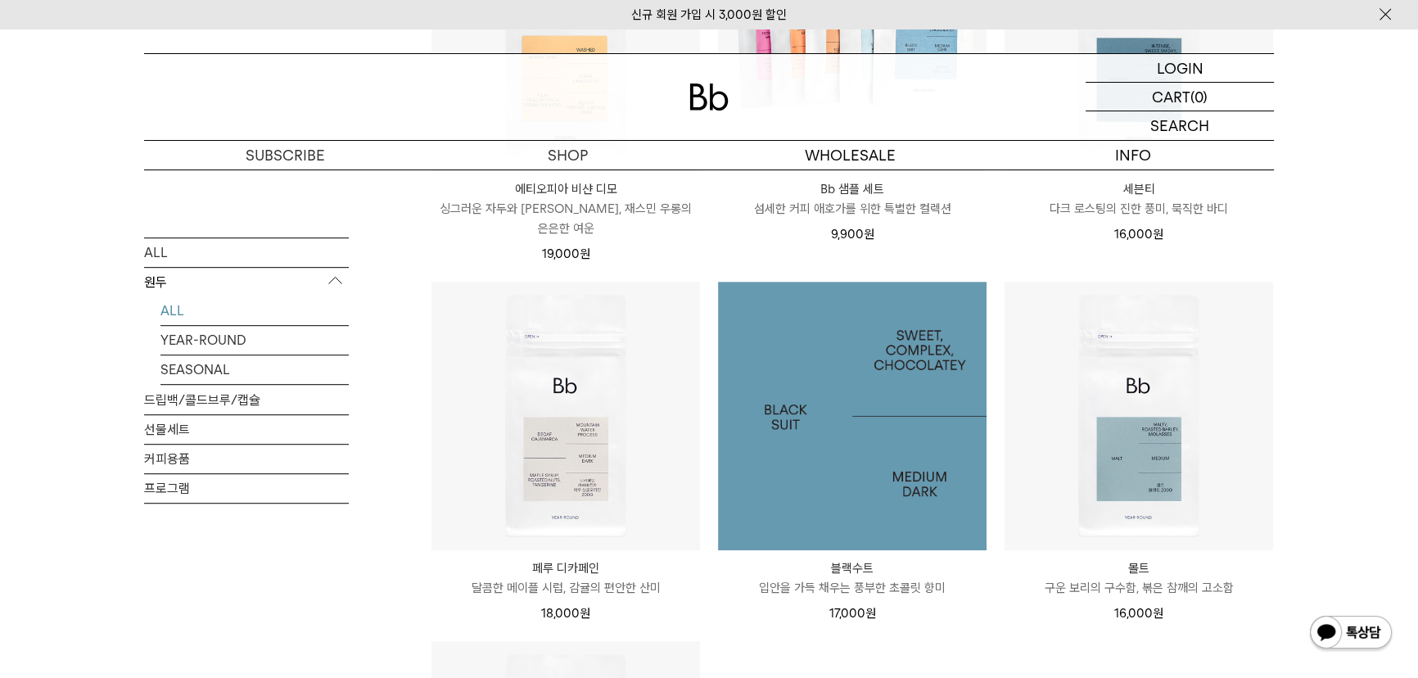
scroll to position [1190, 0]
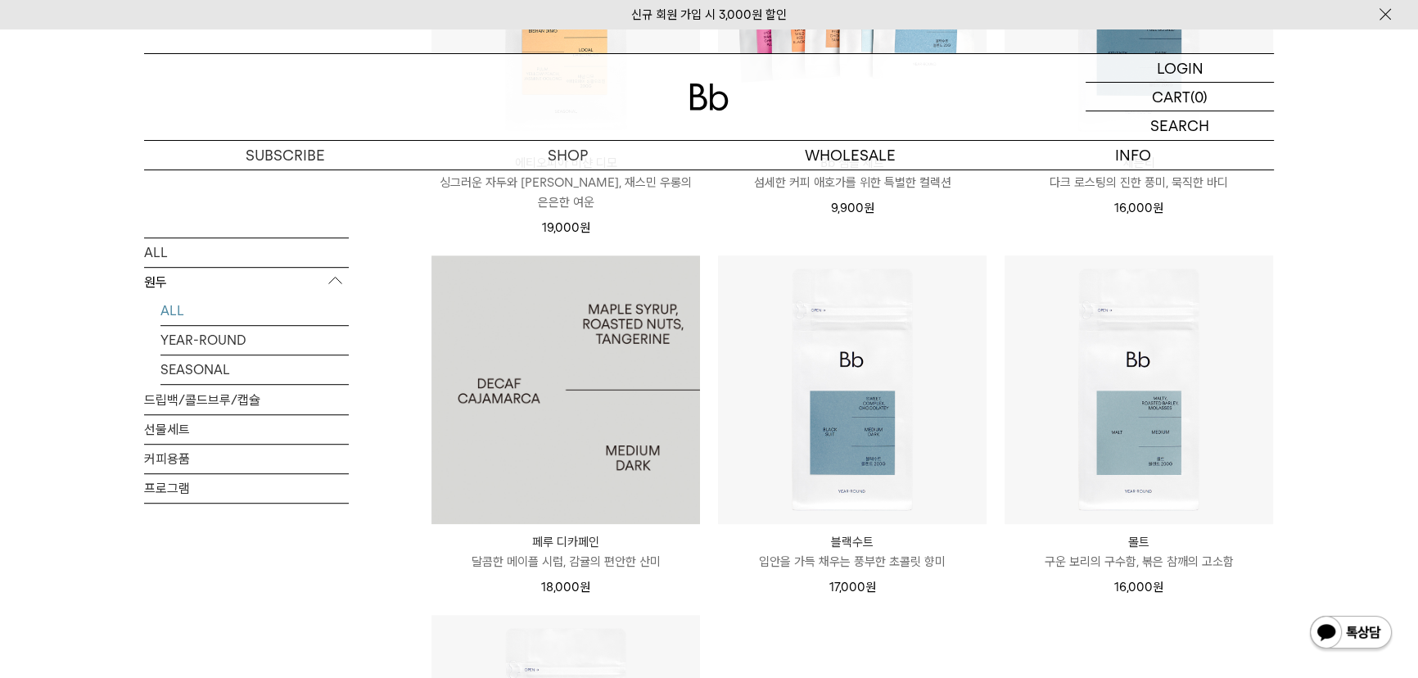
click at [588, 426] on img at bounding box center [565, 389] width 269 height 269
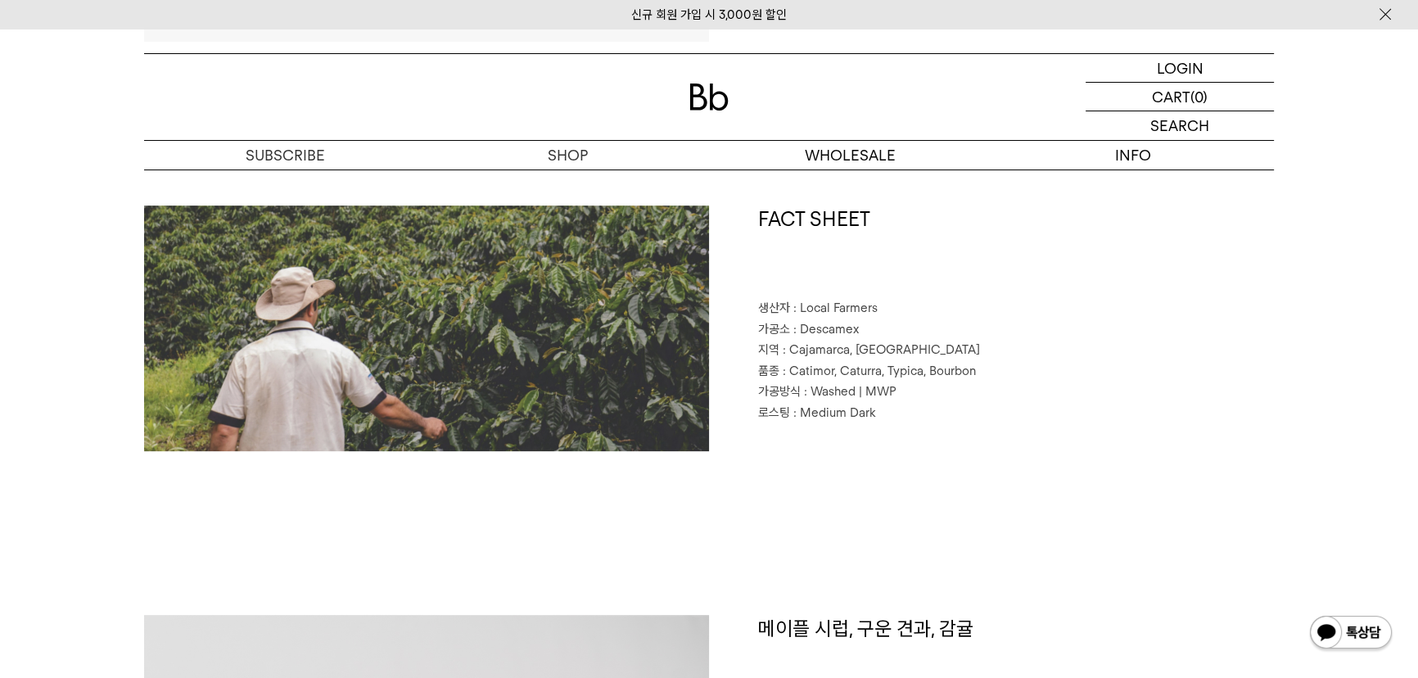
scroll to position [744, 0]
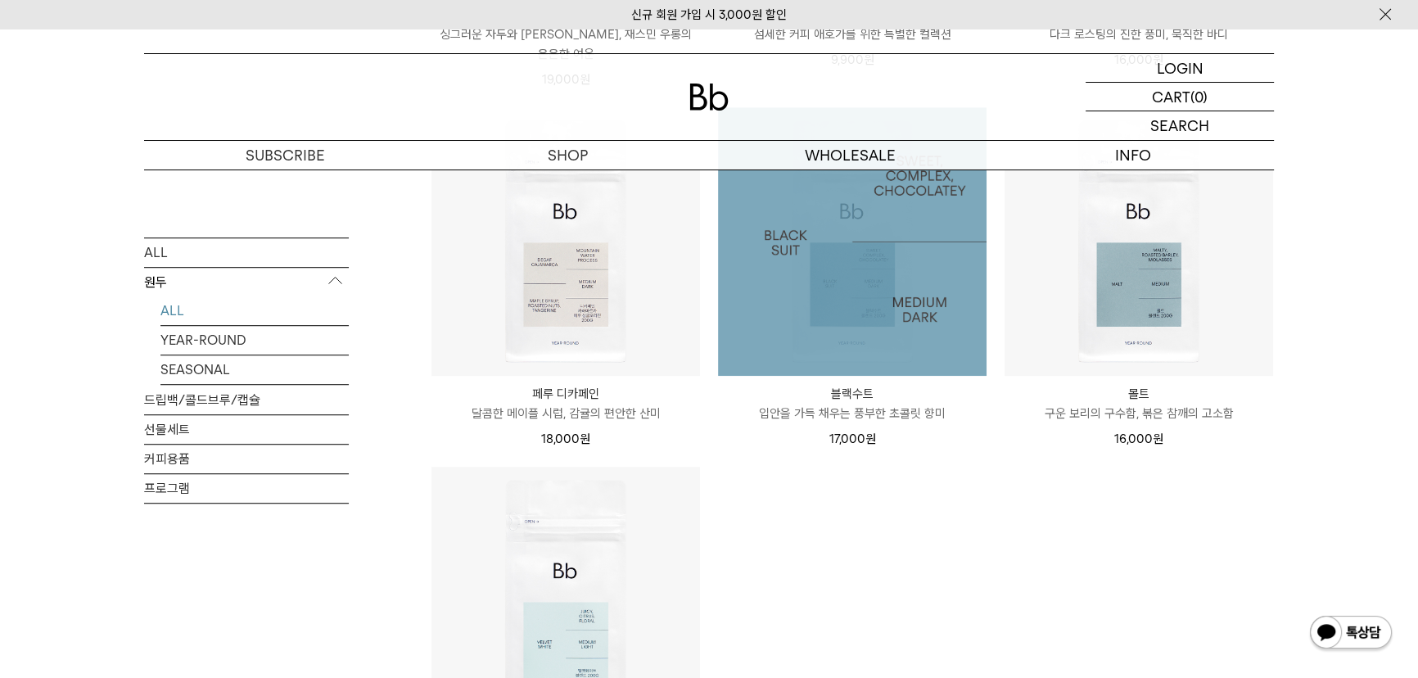
scroll to position [1339, 0]
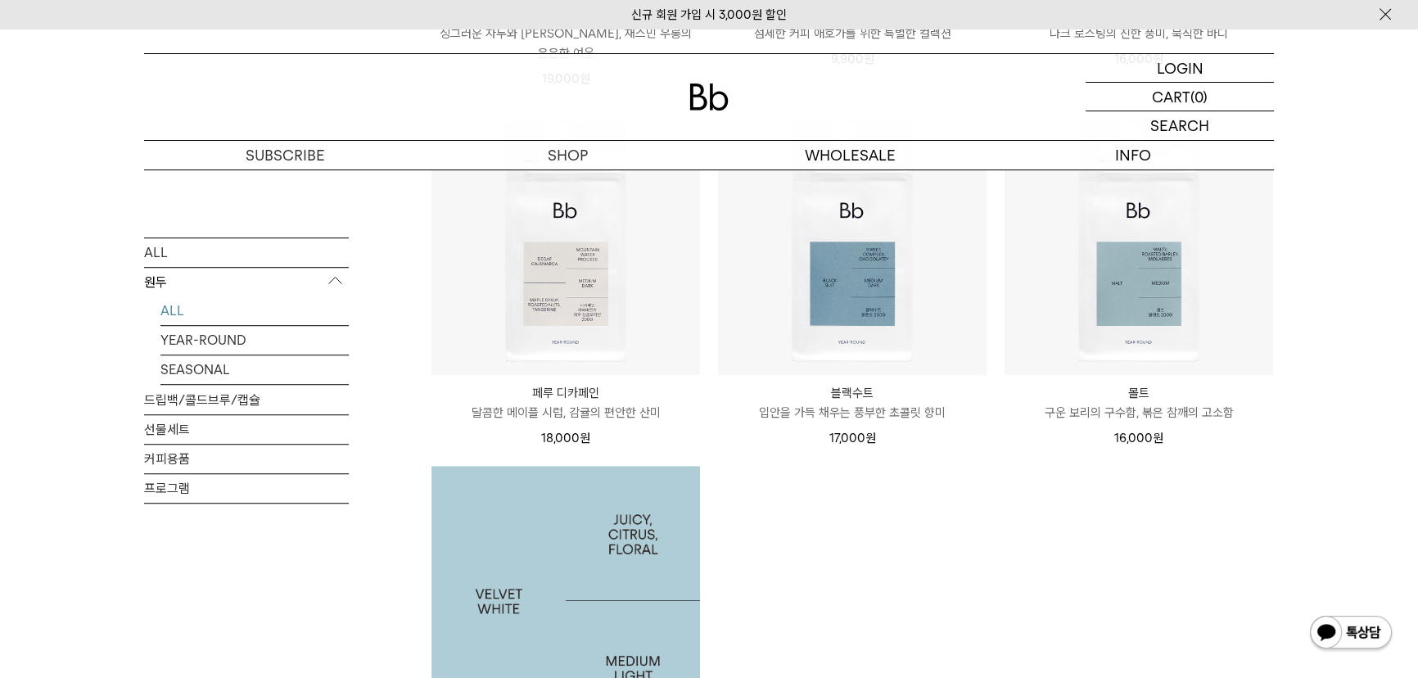
click at [601, 531] on img at bounding box center [565, 600] width 269 height 269
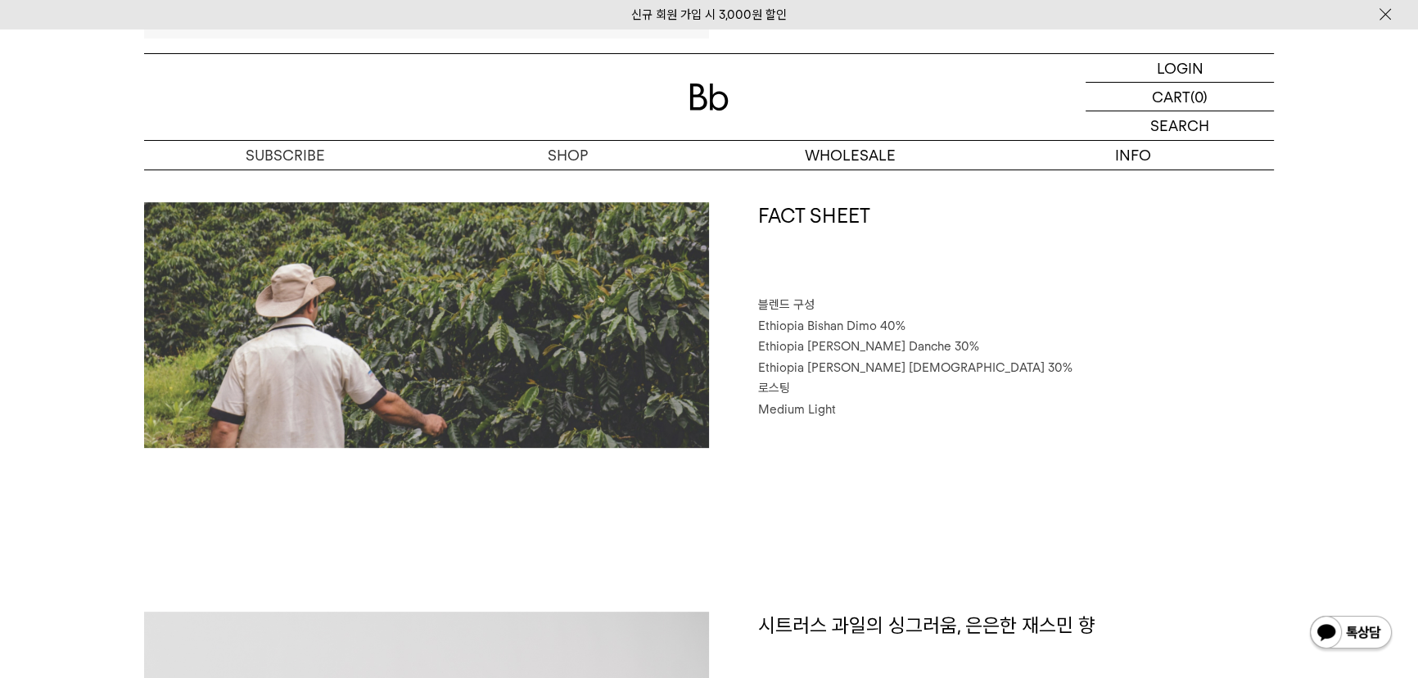
scroll to position [744, 0]
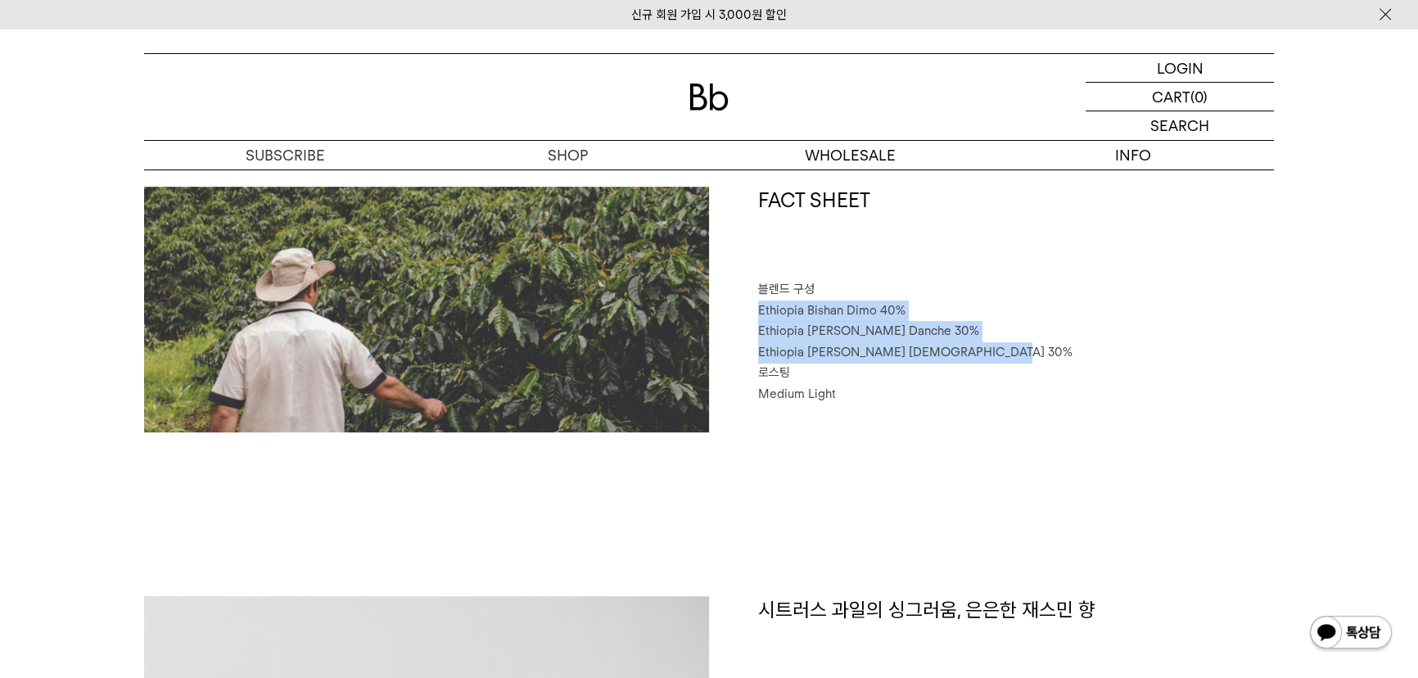
drag, startPoint x: 987, startPoint y: 352, endPoint x: 761, endPoint y: 308, distance: 231.0
click at [761, 308] on div "FACT SHEET 블렌드 구성 Ethiopia Bishan Dimo 40% Ethiopia Habtamu Yirgacheffe Danche …" at bounding box center [991, 310] width 565 height 246
copy div "Ethiopia [PERSON_NAME] 40% [GEOGRAPHIC_DATA] Habtamu Yirgacheffe Danche 30% [DE…"
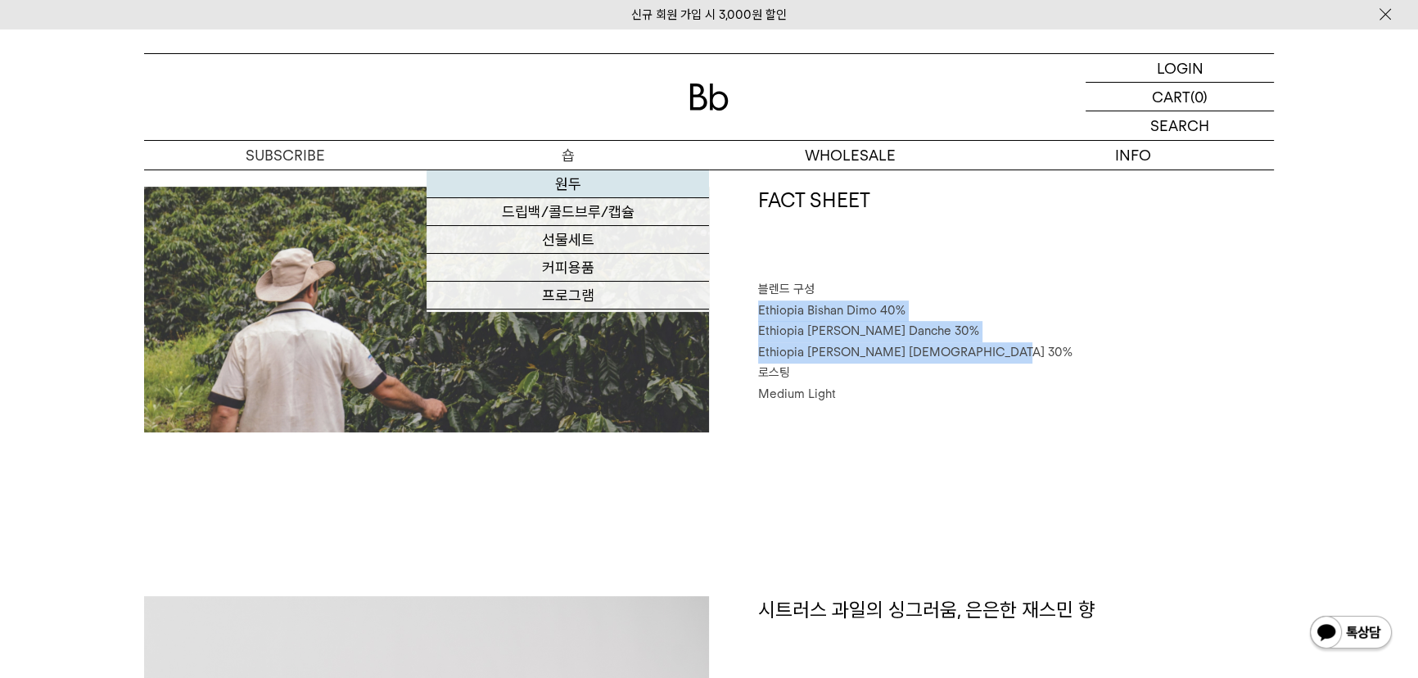
click at [543, 176] on link "원두" at bounding box center [568, 184] width 282 height 28
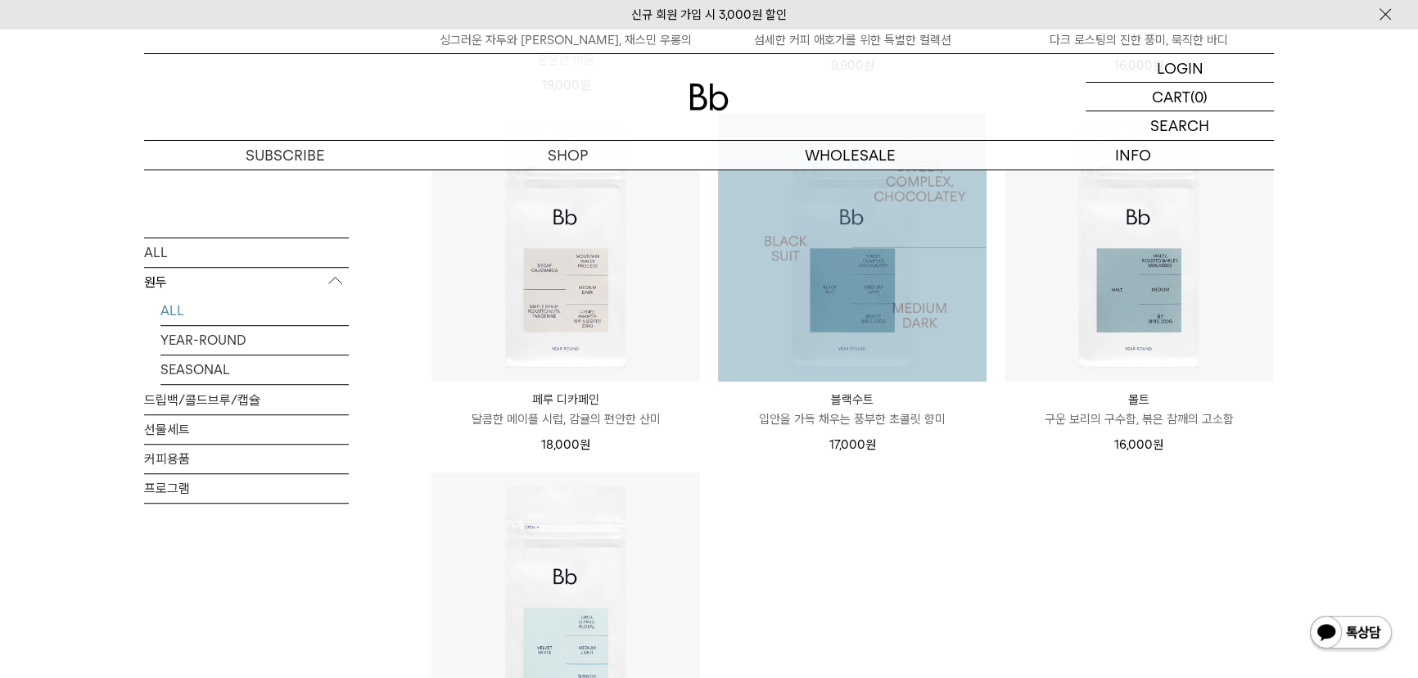
scroll to position [1339, 0]
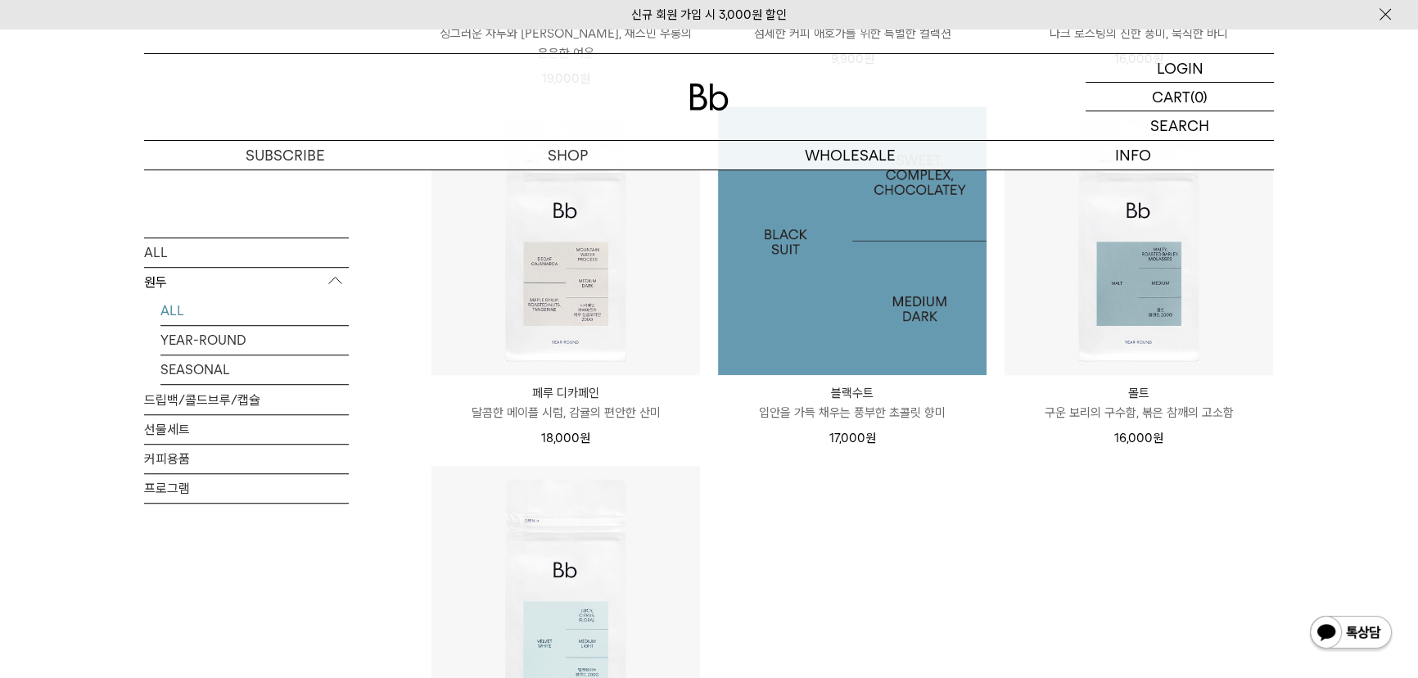
click at [847, 287] on img at bounding box center [852, 240] width 269 height 269
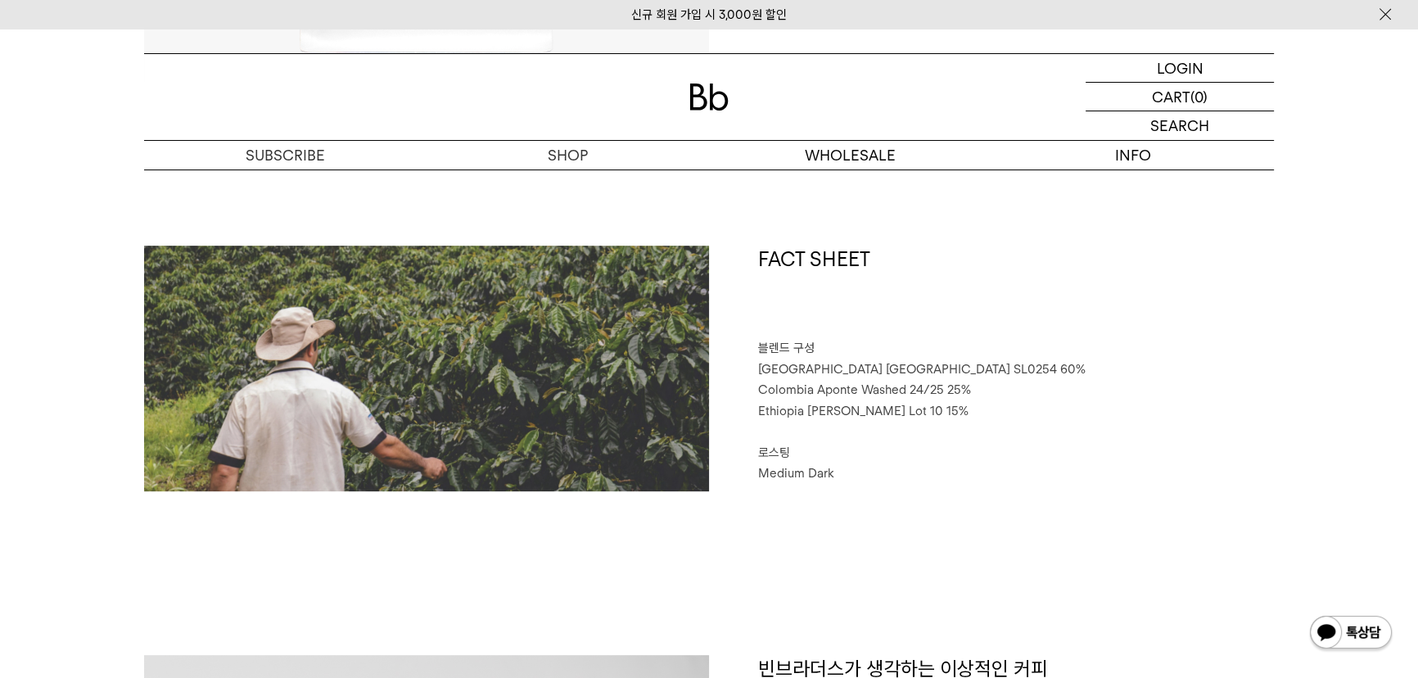
scroll to position [819, 0]
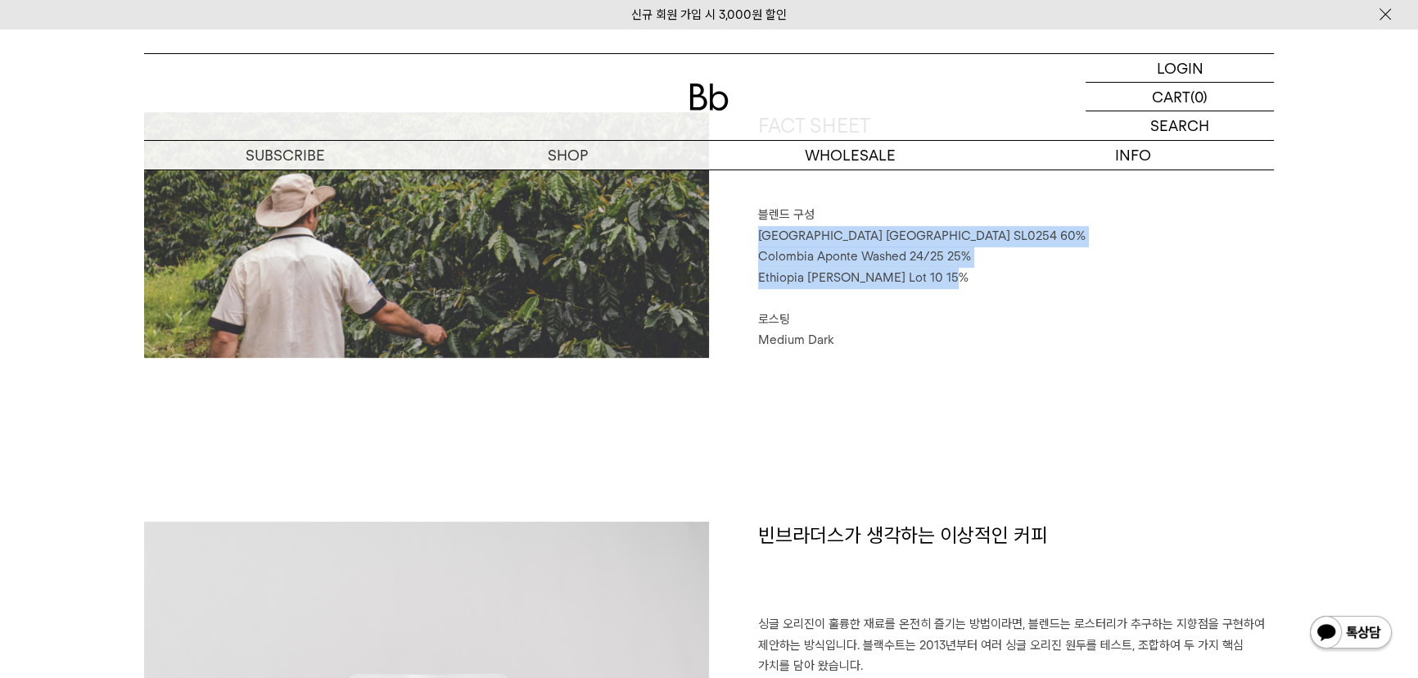
drag, startPoint x: 946, startPoint y: 283, endPoint x: 749, endPoint y: 245, distance: 200.2
click at [758, 237] on div "FACT SHEET 블렌드 구성 Brazil Sao Paulo SL0254 60% Colombia Aponte Washed 24/25 25% …" at bounding box center [991, 235] width 565 height 246
copy div "Brazil Sao Paulo SL0254 60% Colombia Aponte Washed 24/25 25% Ethiopia Genji Cha…"
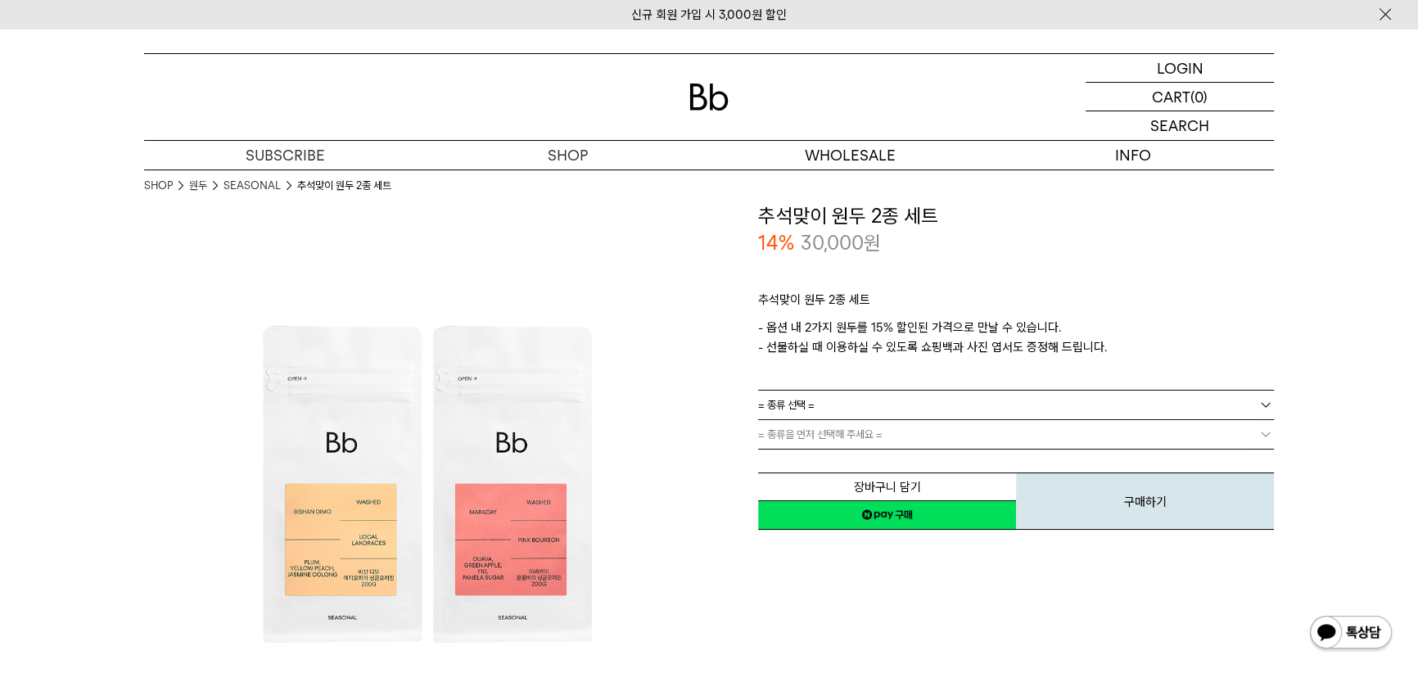
click at [819, 401] on link "= 종류 선택 =" at bounding box center [1016, 405] width 516 height 29
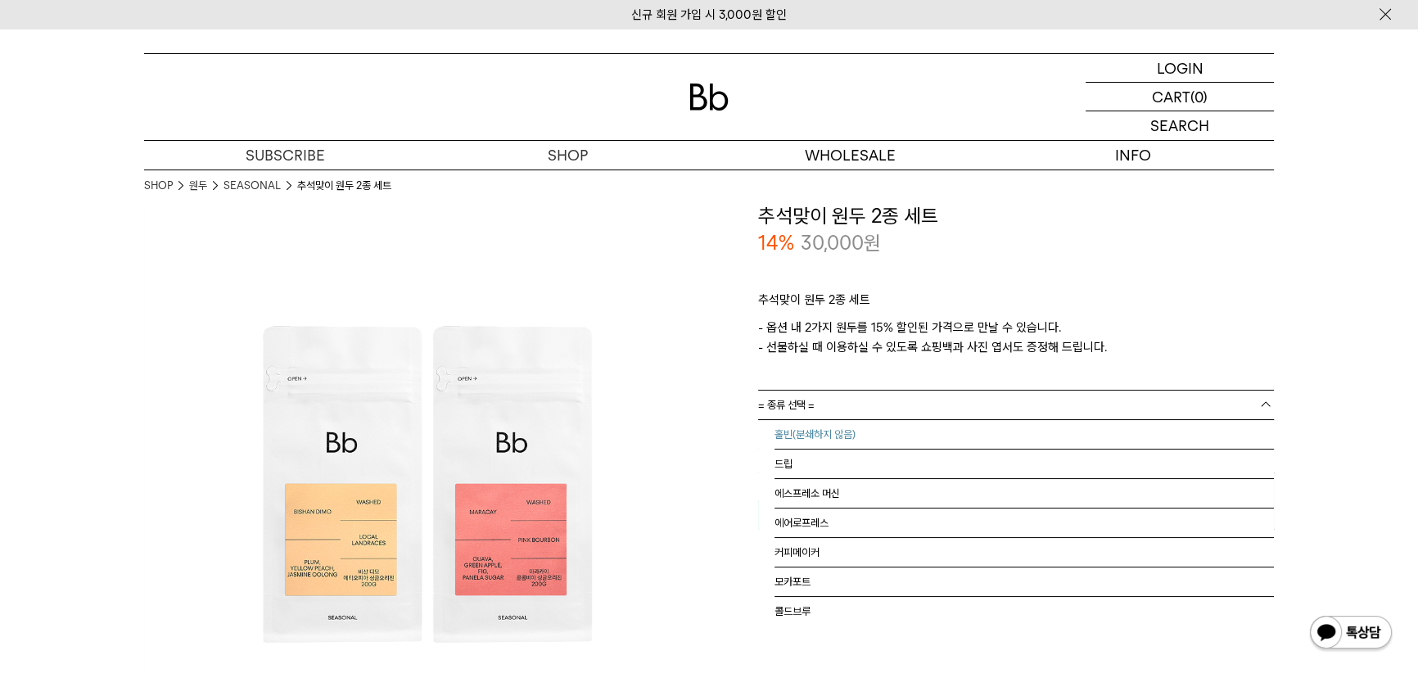
click at [820, 436] on li "홀빈(분쇄하지 않음)" at bounding box center [1023, 434] width 499 height 29
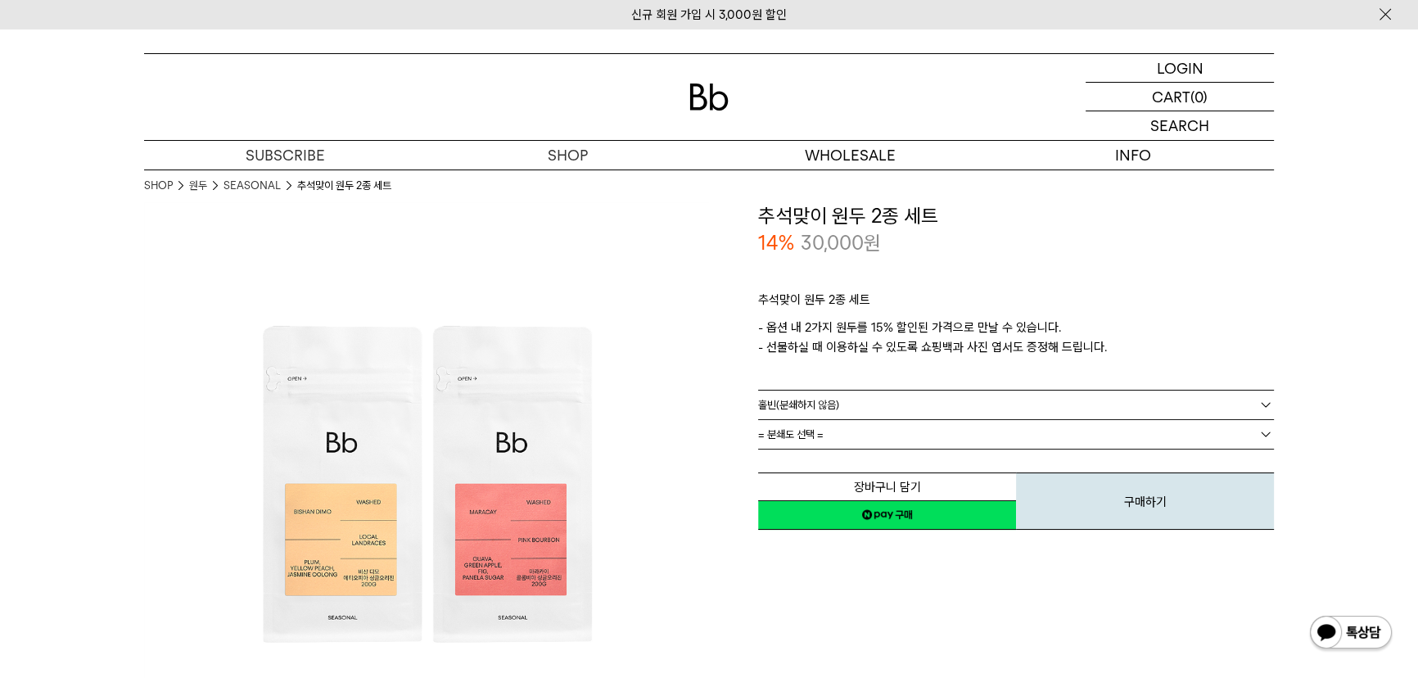
drag, startPoint x: 821, startPoint y: 436, endPoint x: 822, endPoint y: 445, distance: 9.0
click at [822, 436] on span "= 분쇄도 선택 =" at bounding box center [790, 434] width 65 height 29
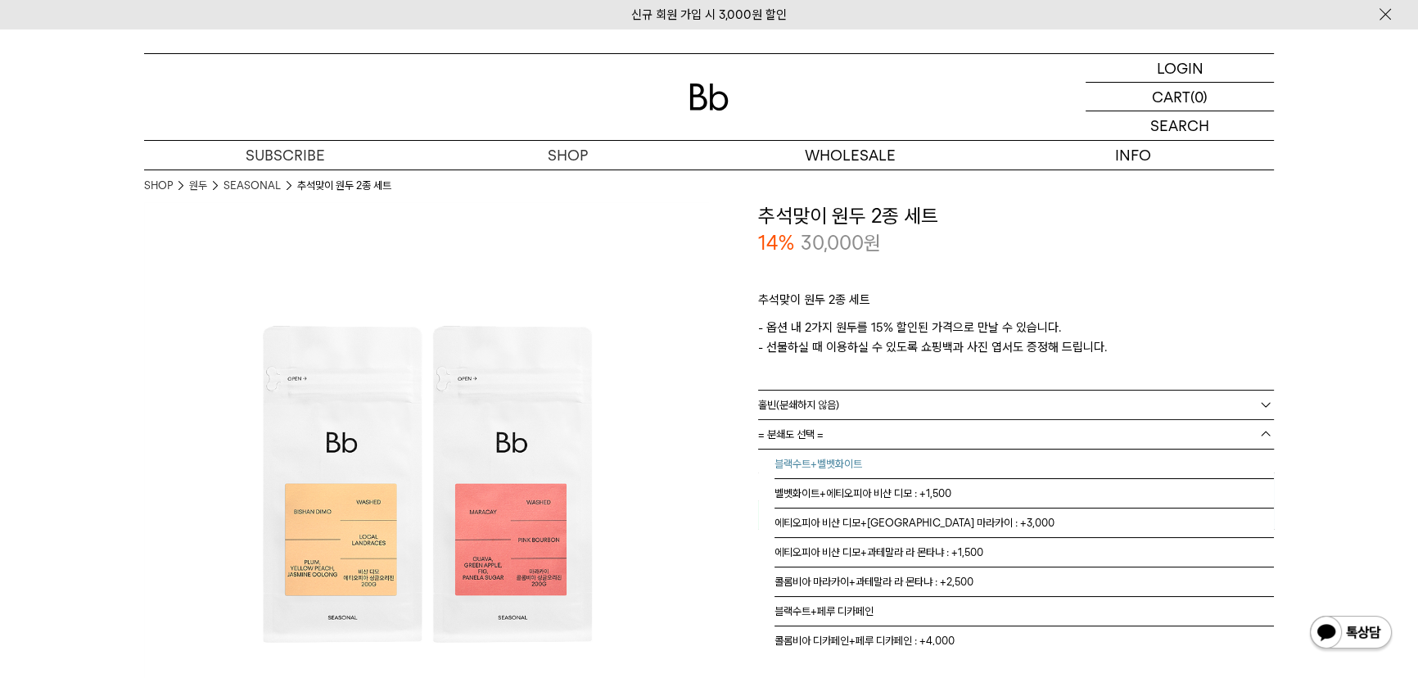
click at [822, 472] on li "블랙수트+벨벳화이트" at bounding box center [1023, 463] width 499 height 29
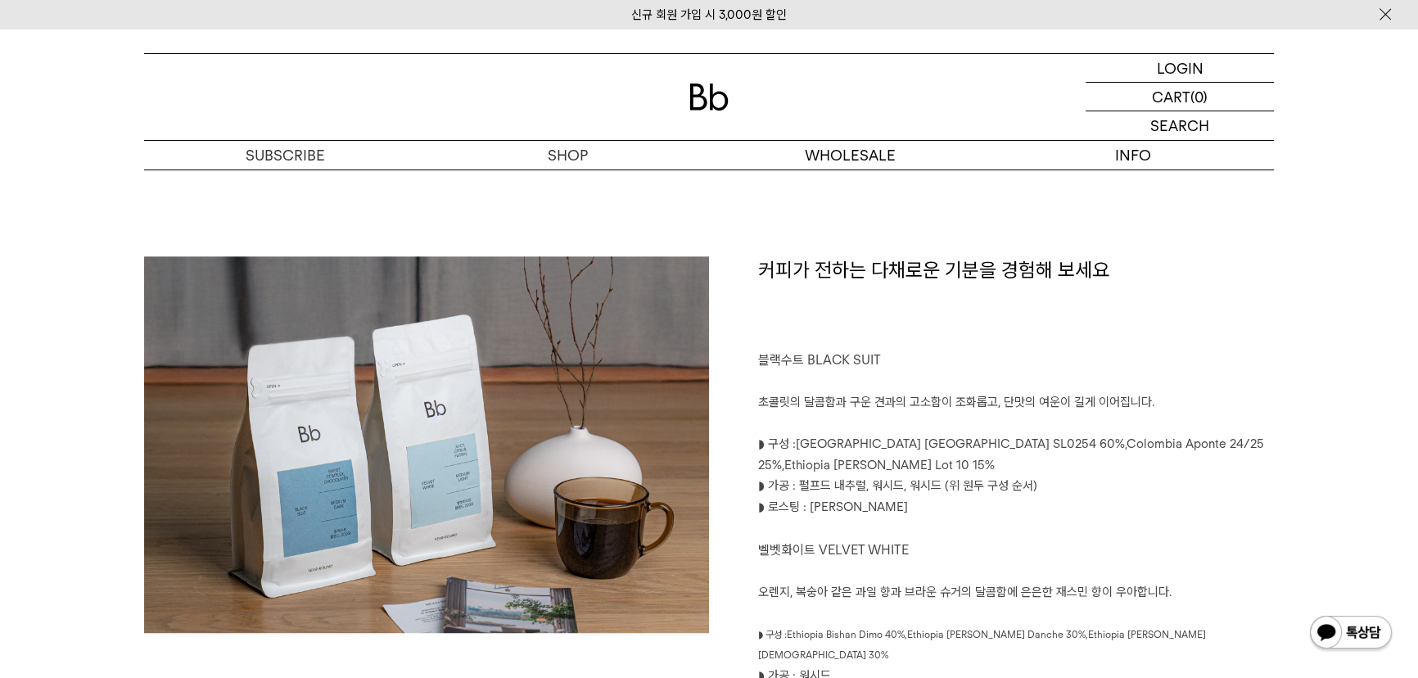
scroll to position [744, 0]
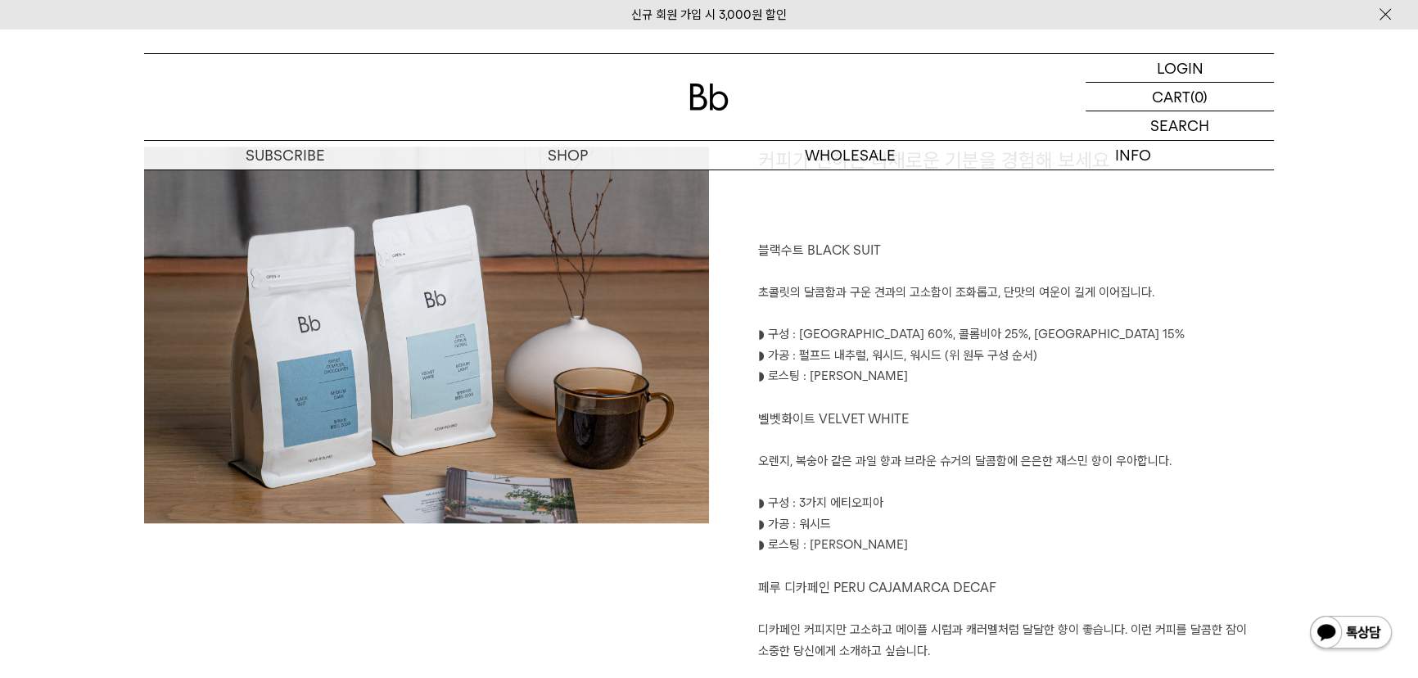
scroll to position [865, 0]
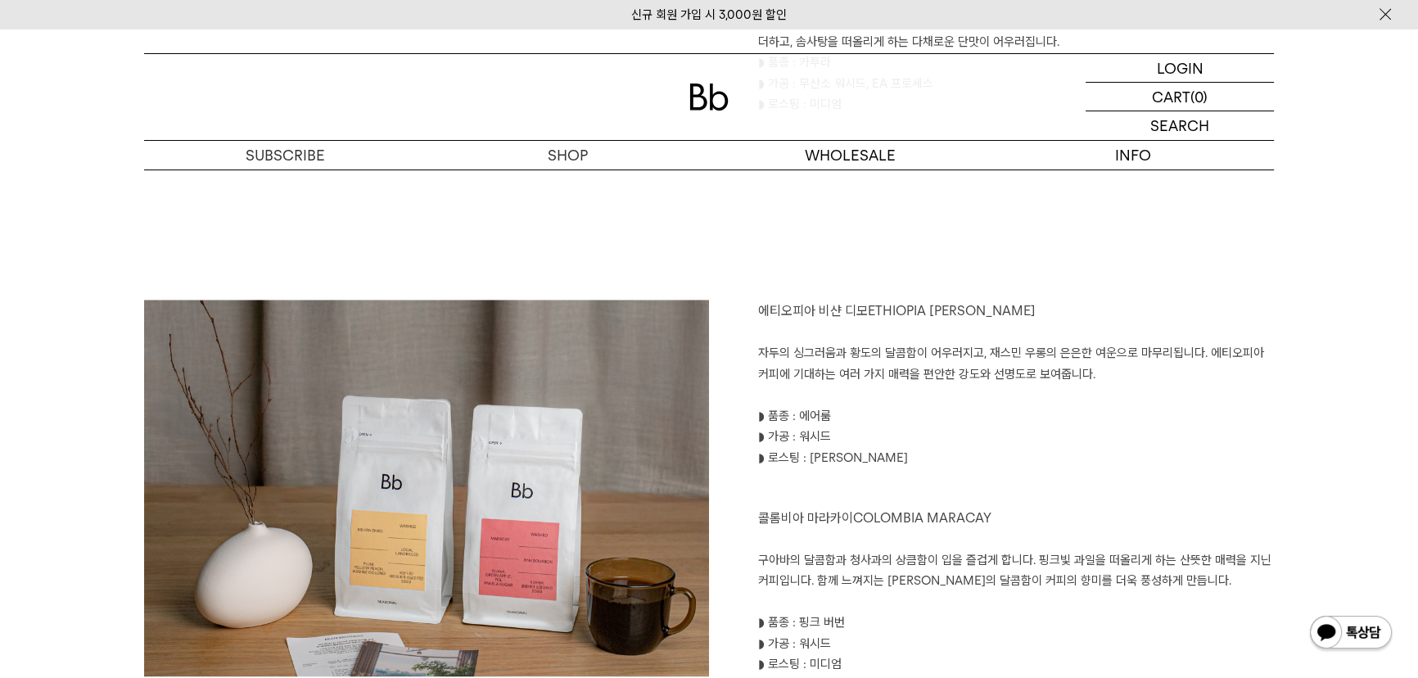
scroll to position [1655, 0]
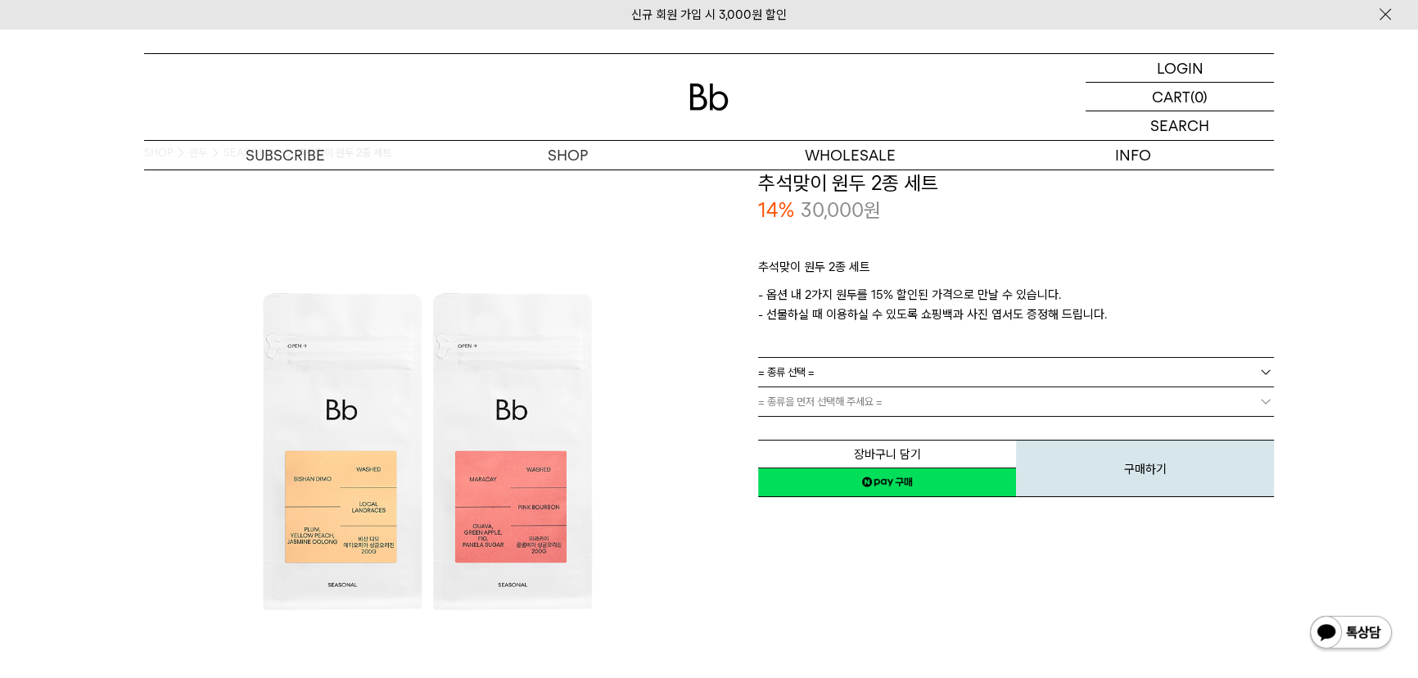
scroll to position [17, 0]
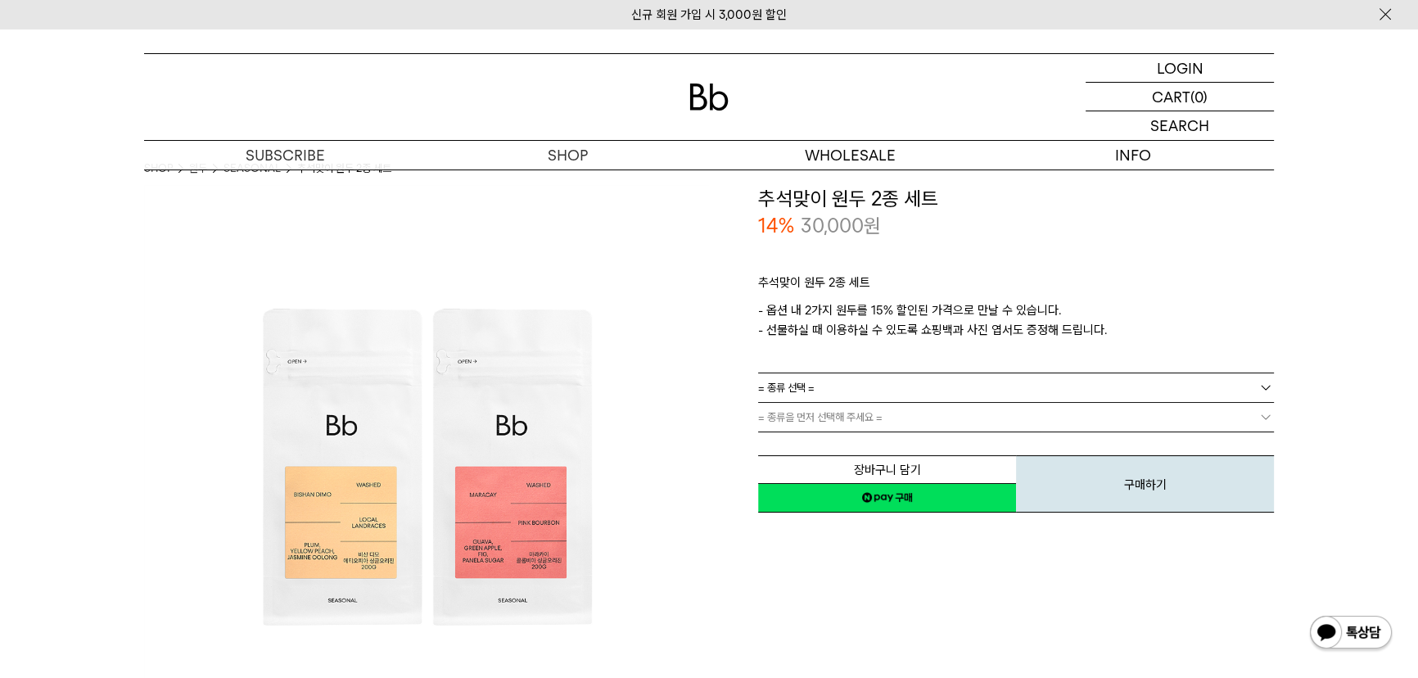
click at [841, 394] on link "= 종류 선택 =" at bounding box center [1016, 387] width 516 height 29
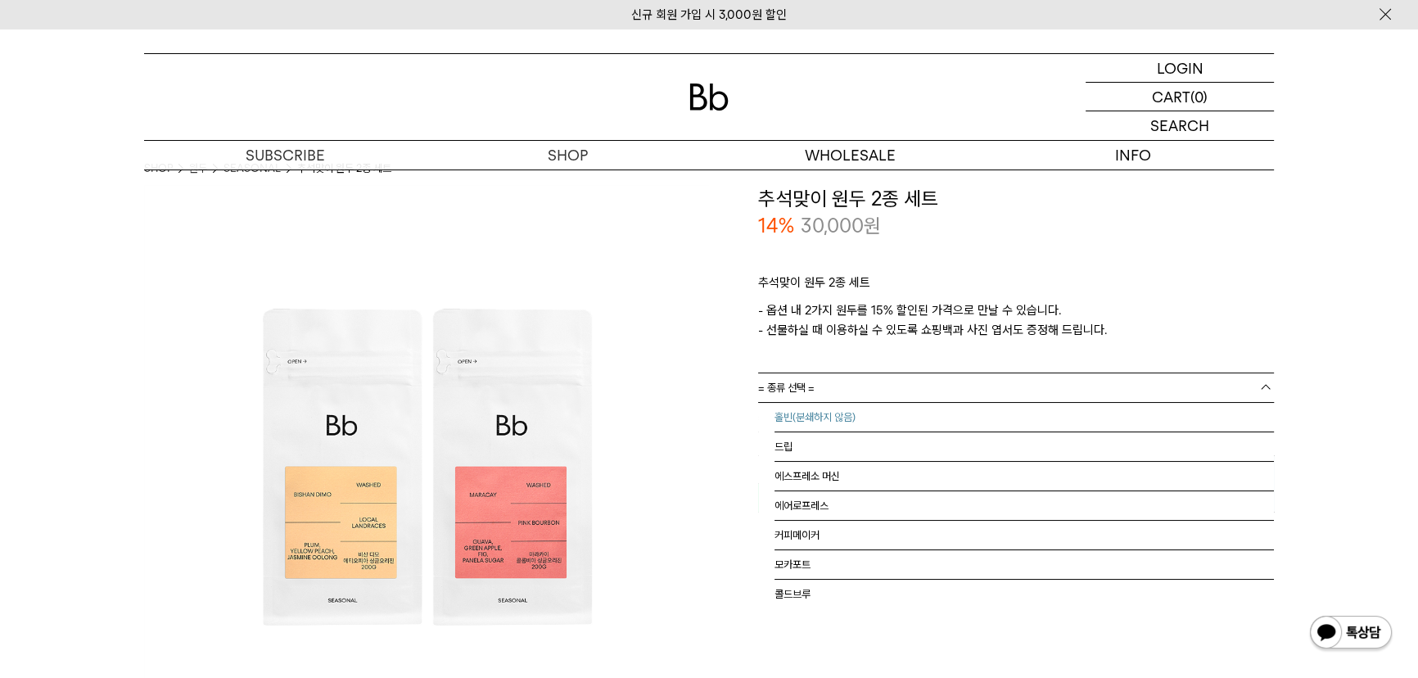
click at [842, 421] on li "홀빈(분쇄하지 않음)" at bounding box center [1023, 417] width 499 height 29
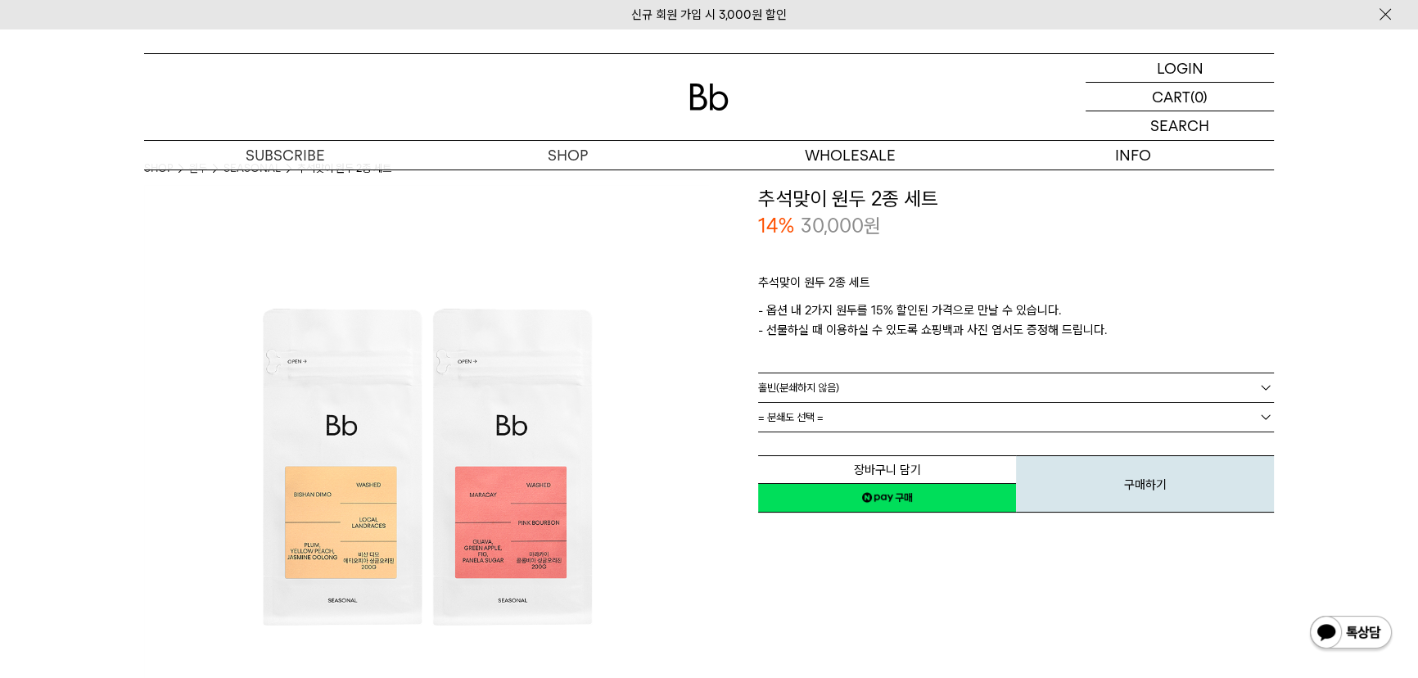
click at [841, 413] on link "= 분쇄도 선택 =" at bounding box center [1016, 417] width 516 height 29
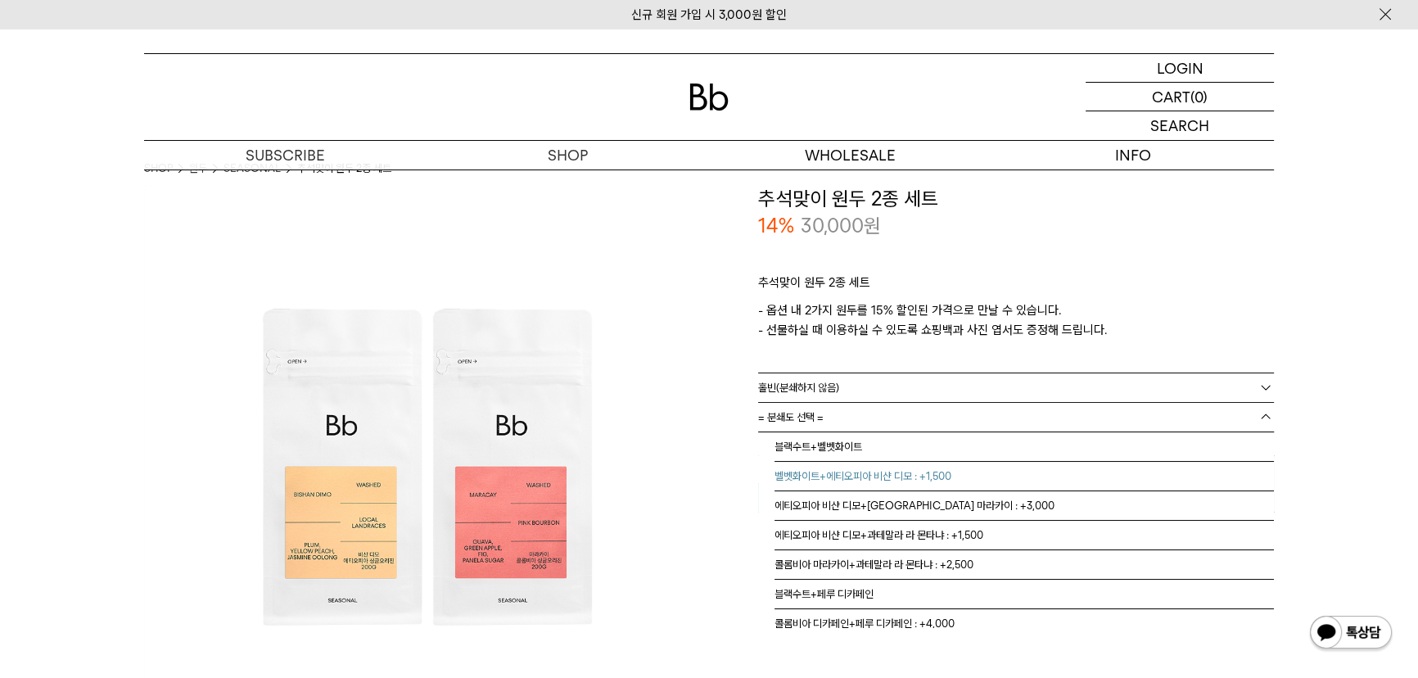
click at [847, 474] on li "벨벳화이트+에티오피아 비샨 디모 : +1,500" at bounding box center [1023, 476] width 499 height 29
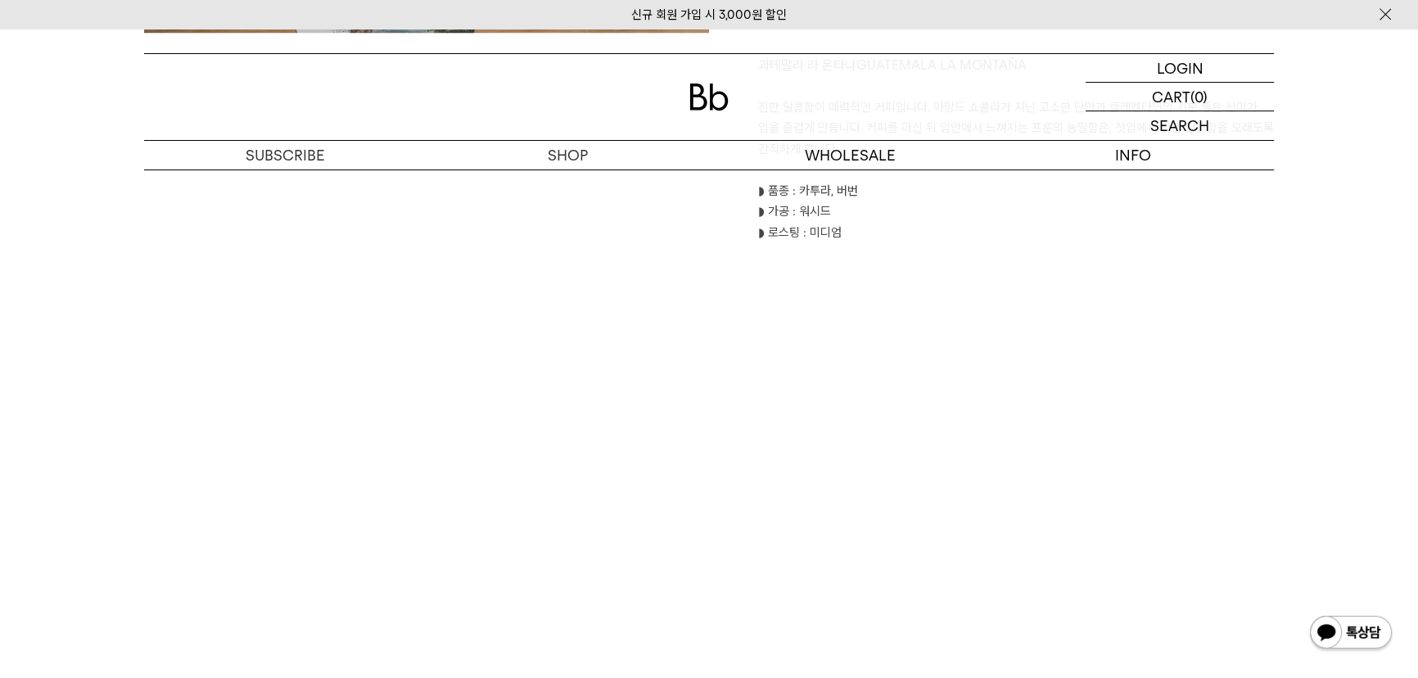
scroll to position [2307, 0]
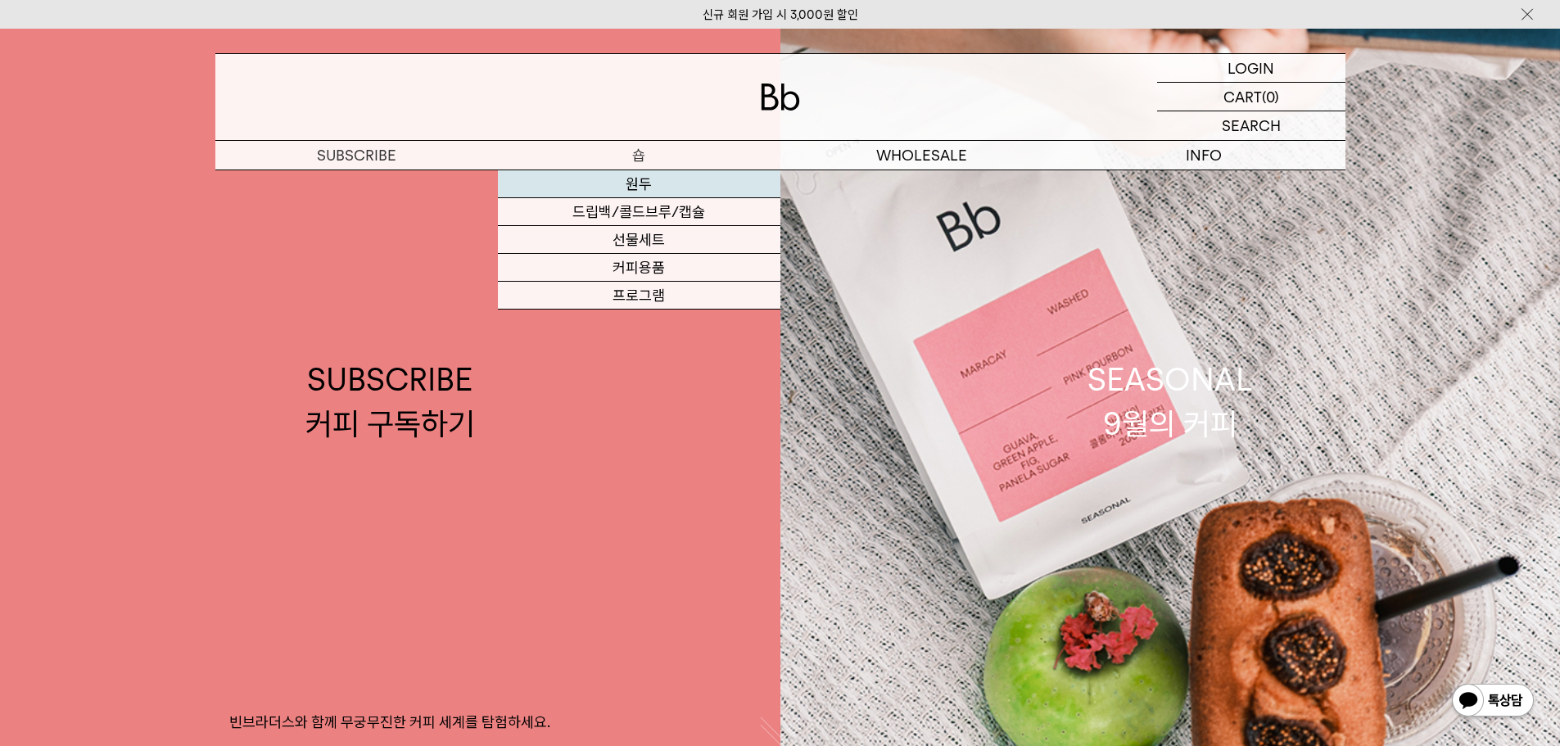
click at [647, 186] on link "원두" at bounding box center [639, 184] width 282 height 28
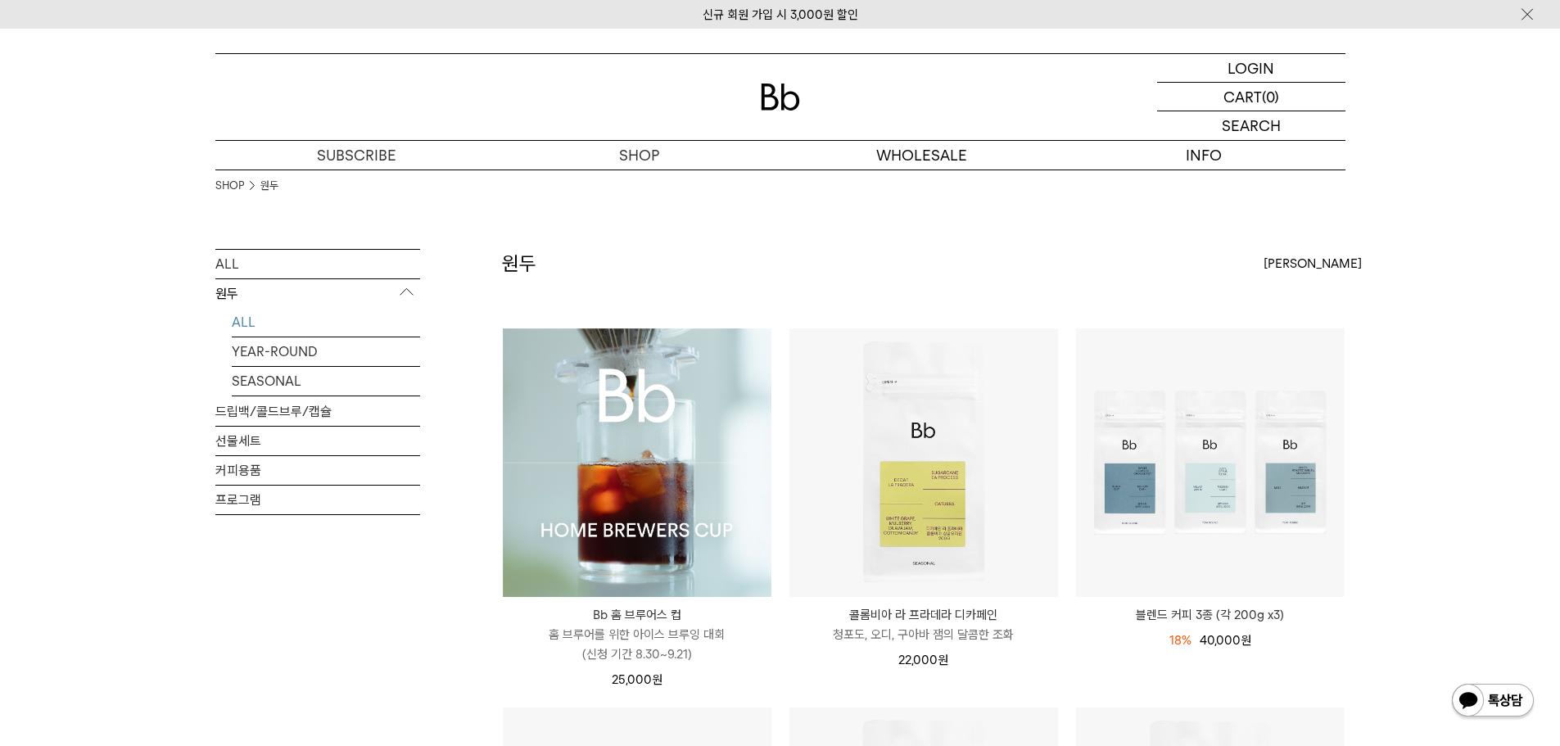
click at [577, 415] on img at bounding box center [637, 462] width 269 height 269
